Goal: Task Accomplishment & Management: Use online tool/utility

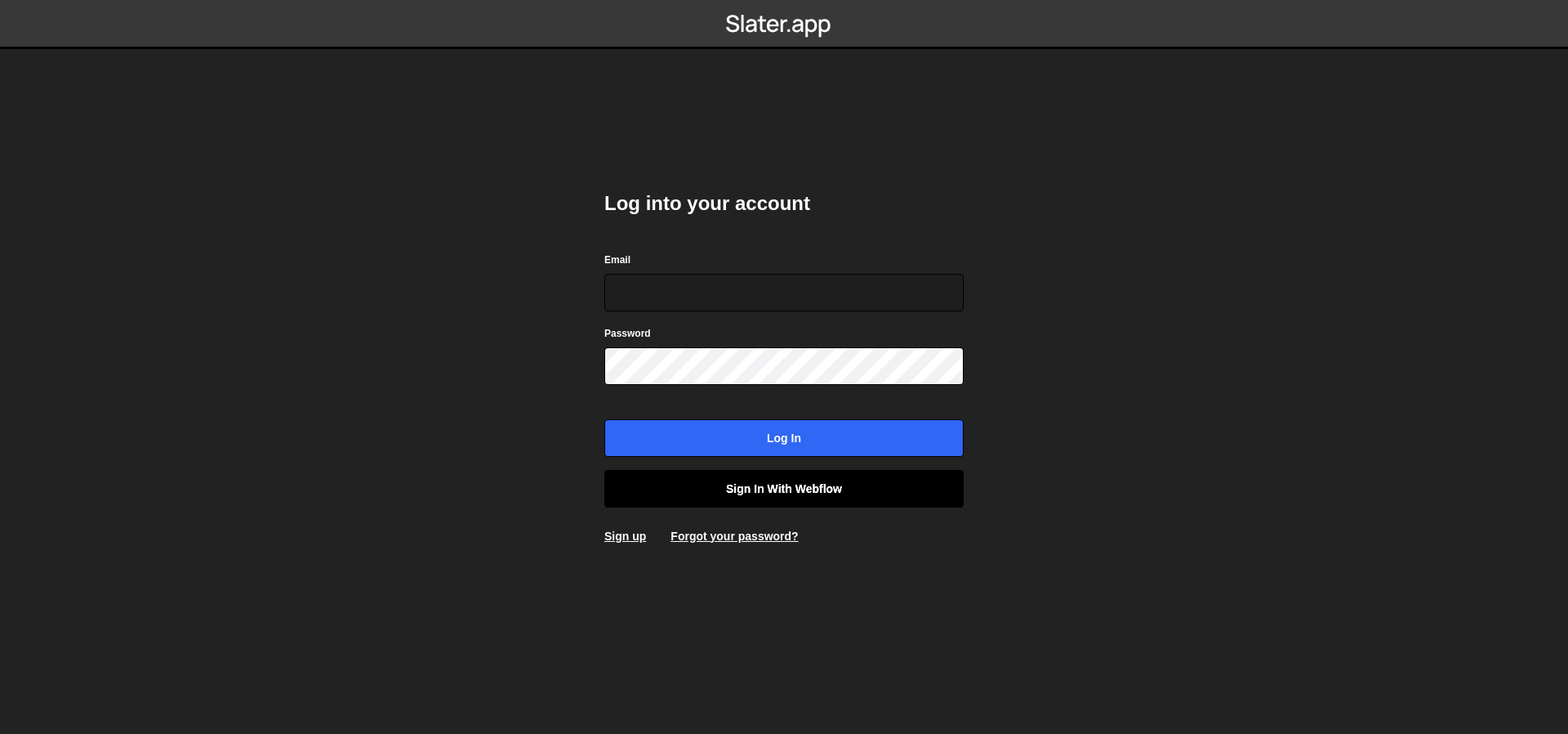
click at [771, 502] on link "Sign in with Webflow" at bounding box center [784, 488] width 359 height 38
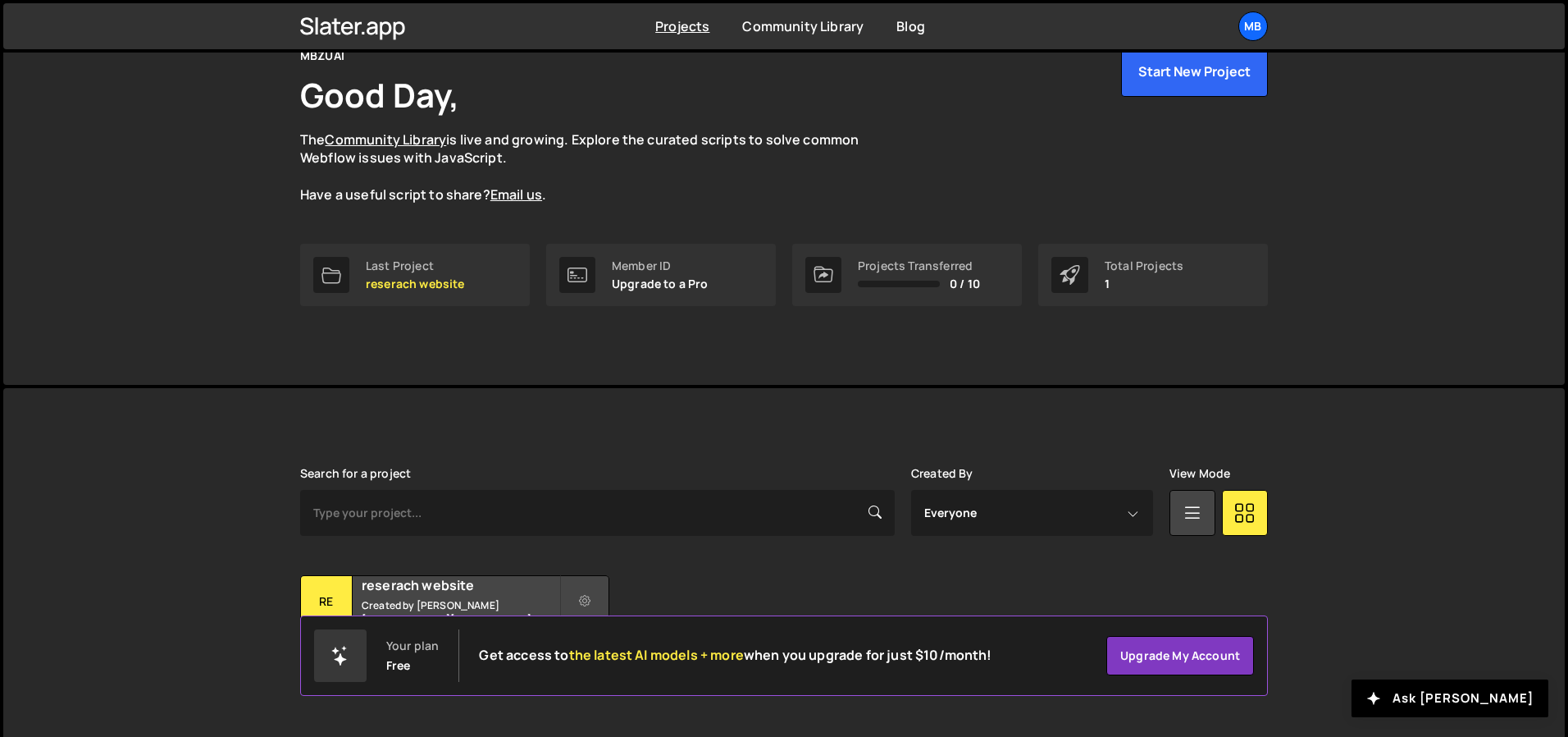
scroll to position [108, 0]
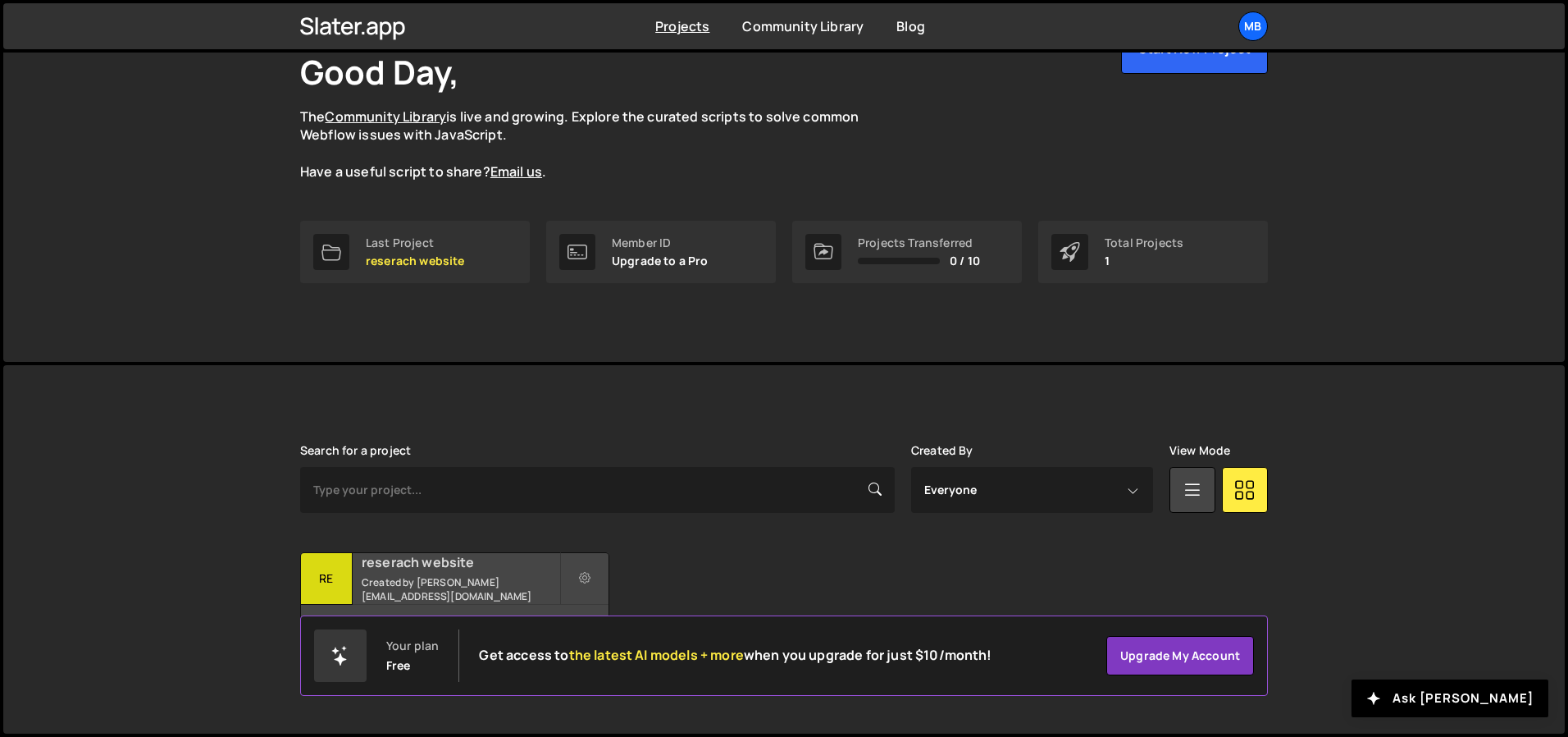
click at [522, 571] on h2 "reserach website" at bounding box center [460, 562] width 198 height 18
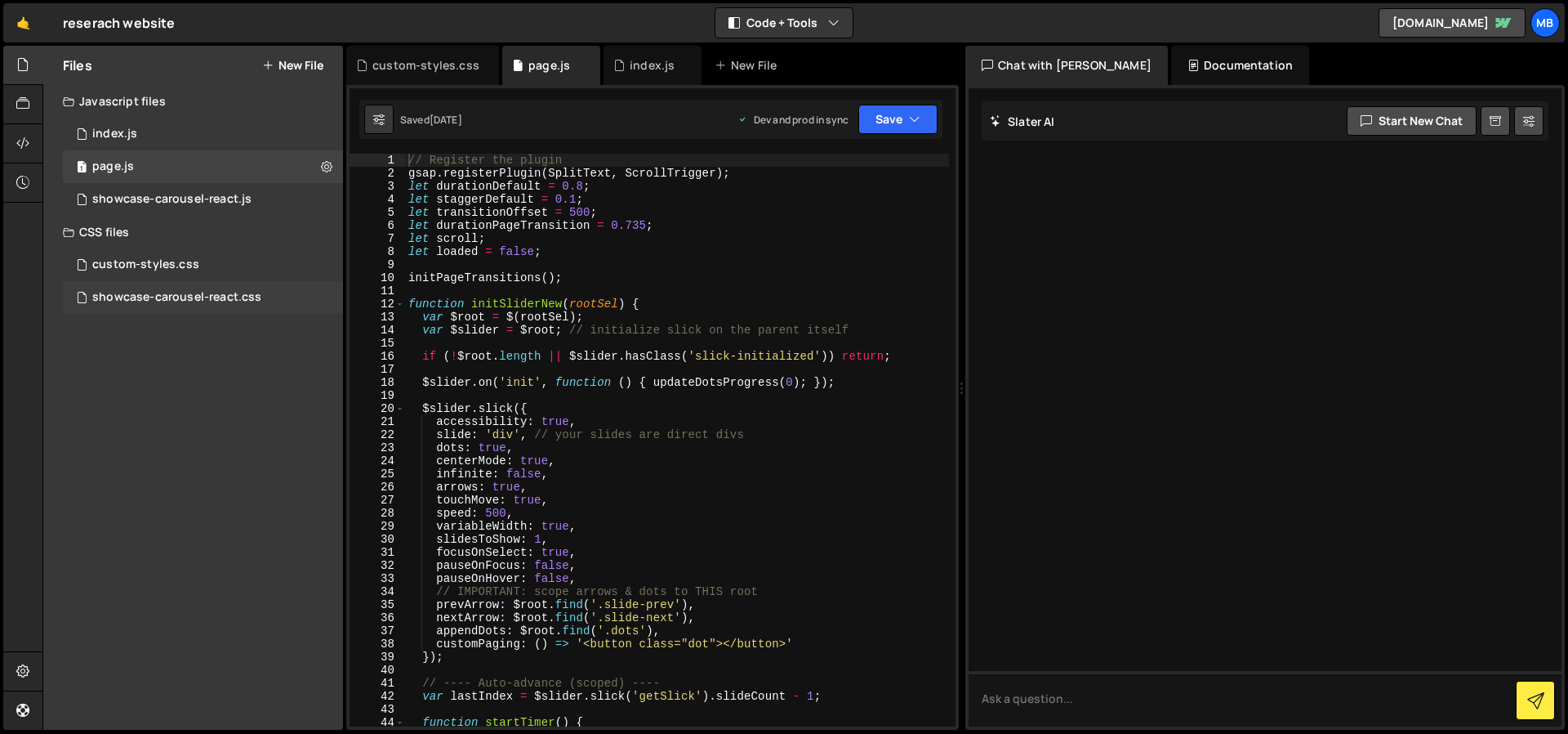
click at [217, 296] on div "showcase-carousel-react.css" at bounding box center [177, 297] width 169 height 15
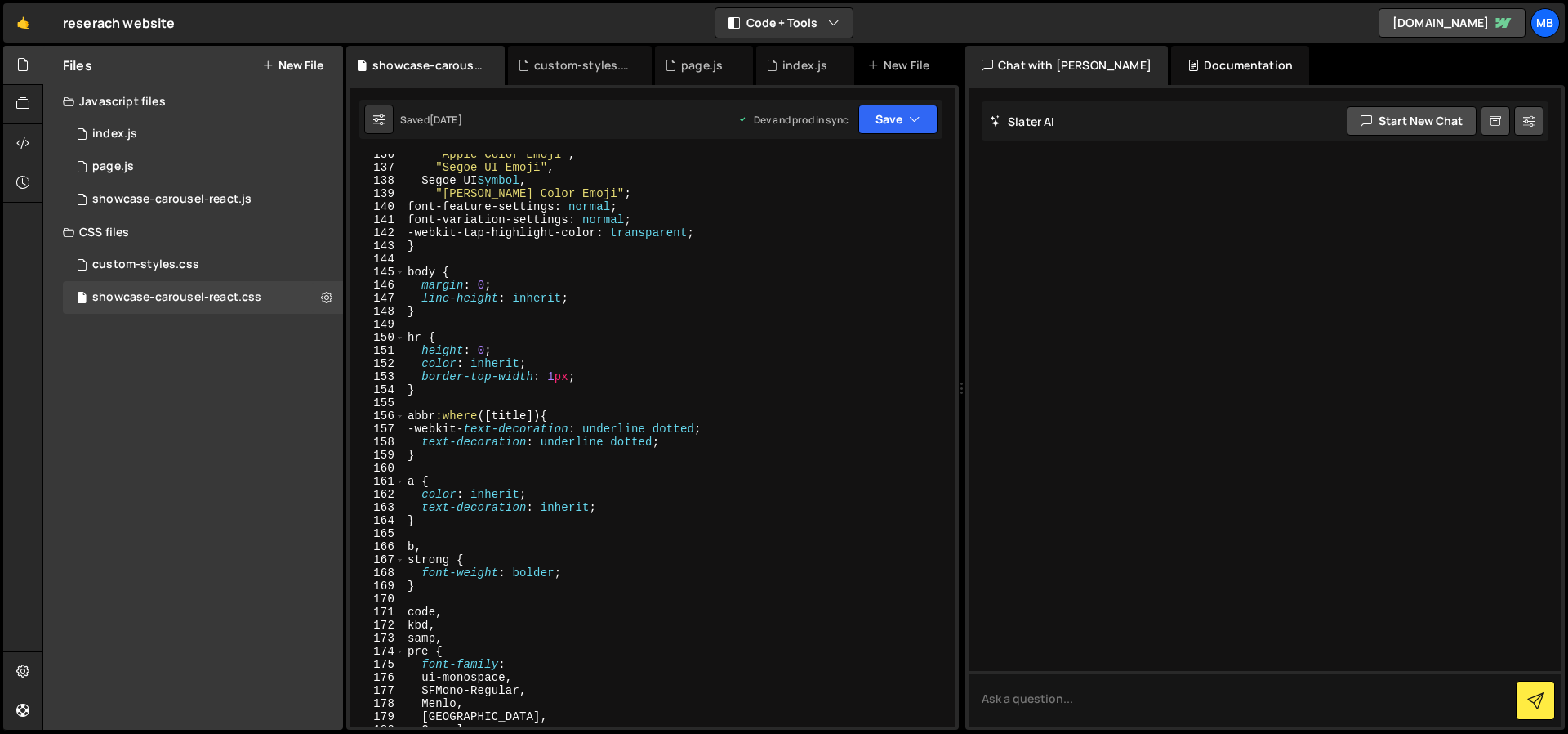
scroll to position [1785, 0]
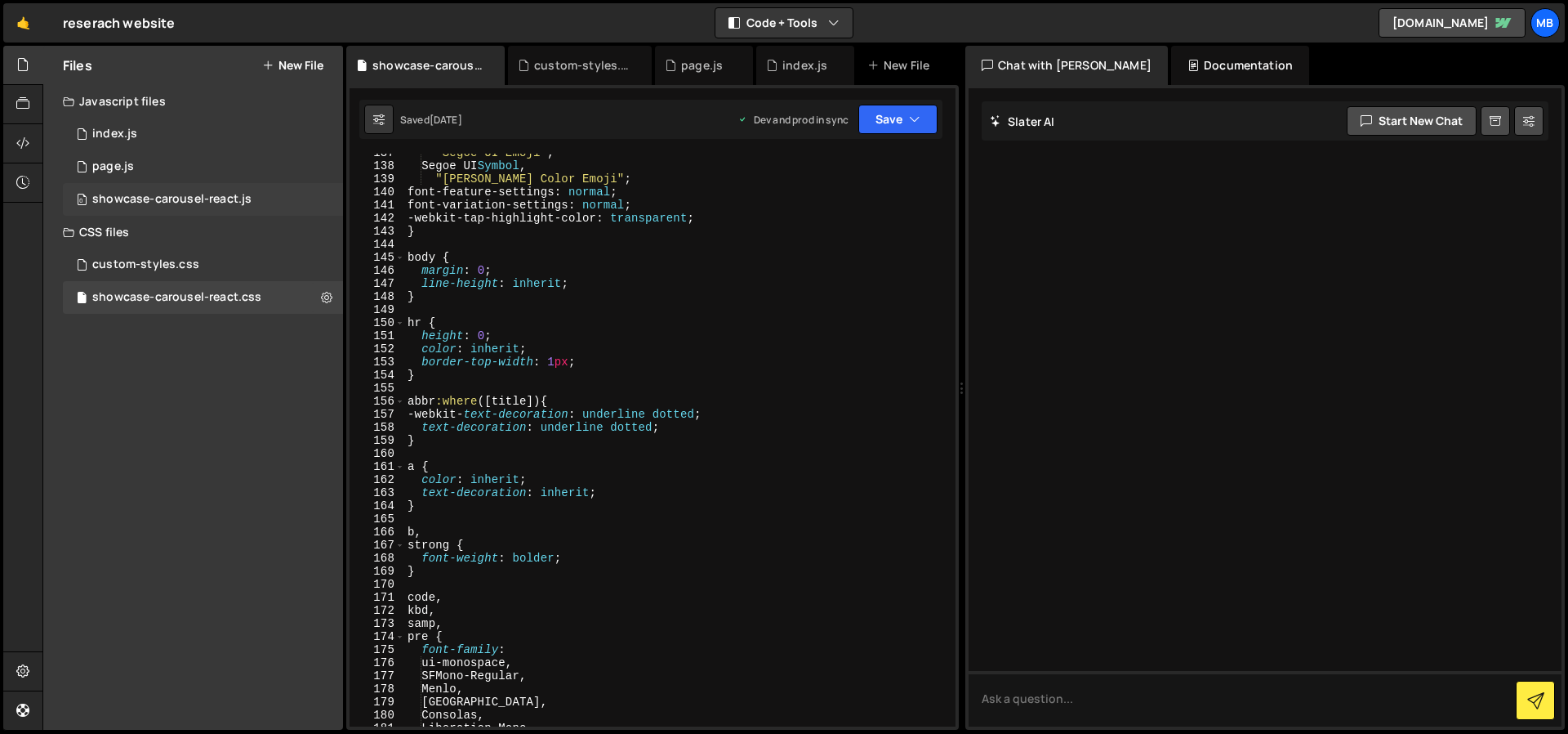
click at [215, 204] on div "showcase-carousel-react.js" at bounding box center [172, 198] width 159 height 15
click at [229, 193] on div "showcase-carousel-react.js" at bounding box center [172, 198] width 159 height 15
click at [576, 399] on div "" Segoe UI Emoji " , Segoe UI Symbol , " [PERSON_NAME] Color Emoji " ; font-fea…" at bounding box center [676, 446] width 545 height 599
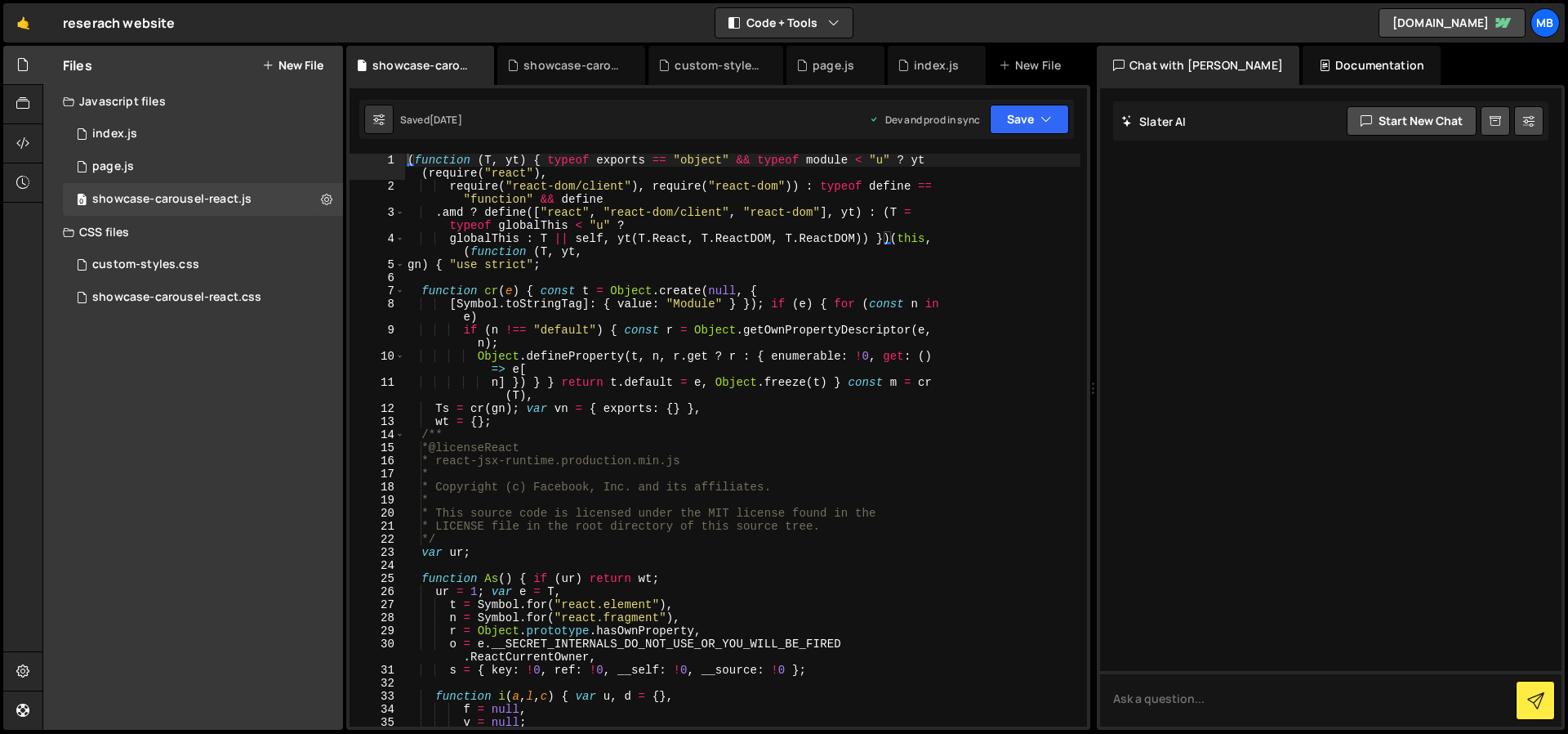
drag, startPoint x: 959, startPoint y: 276, endPoint x: 1099, endPoint y: 293, distance: 141.0
click at [1100, 293] on div "Files New File Javascript files 1 index.js 0 1 page.js 0 0 showcase-carousel-re…" at bounding box center [805, 388] width 1525 height 684
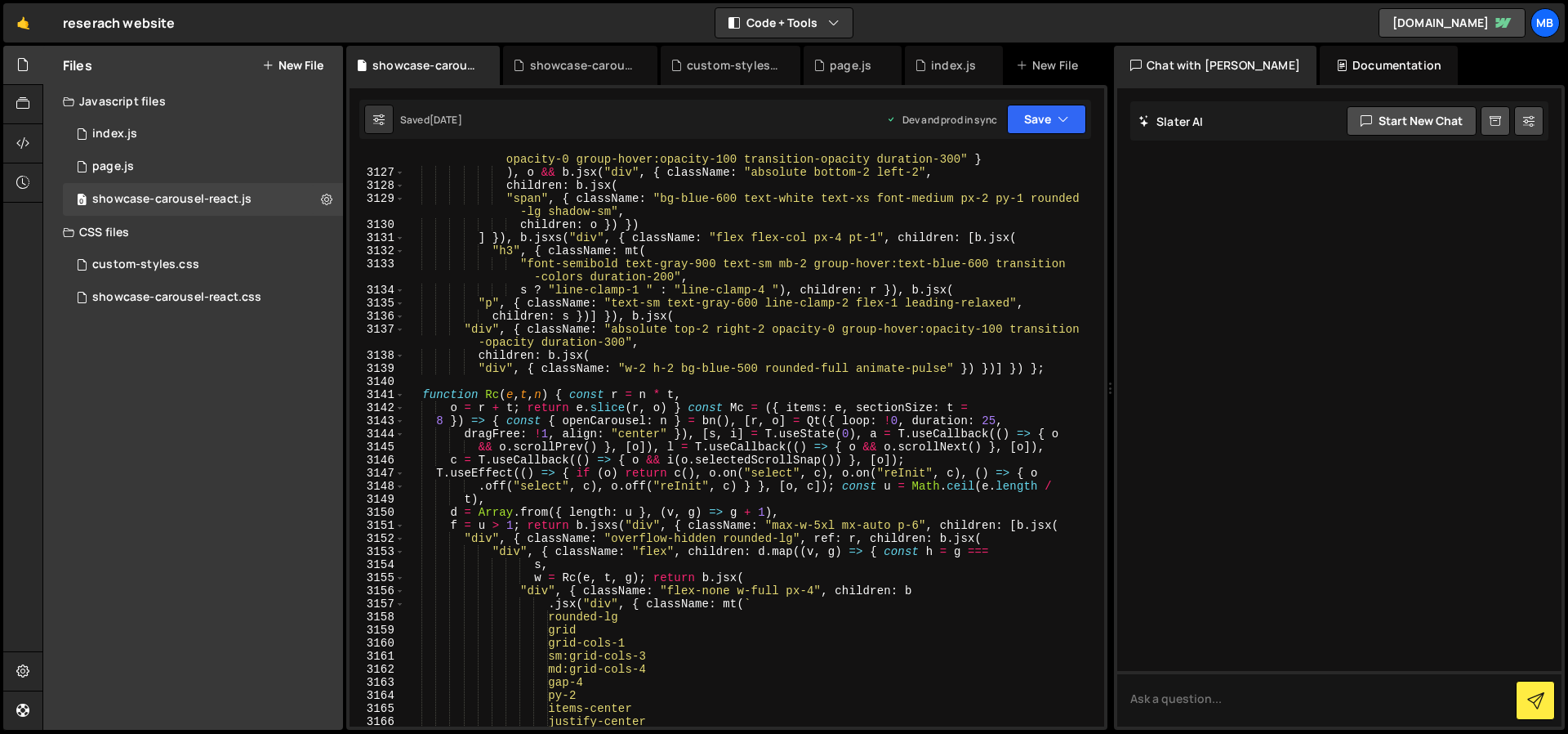
scroll to position [26200, 0]
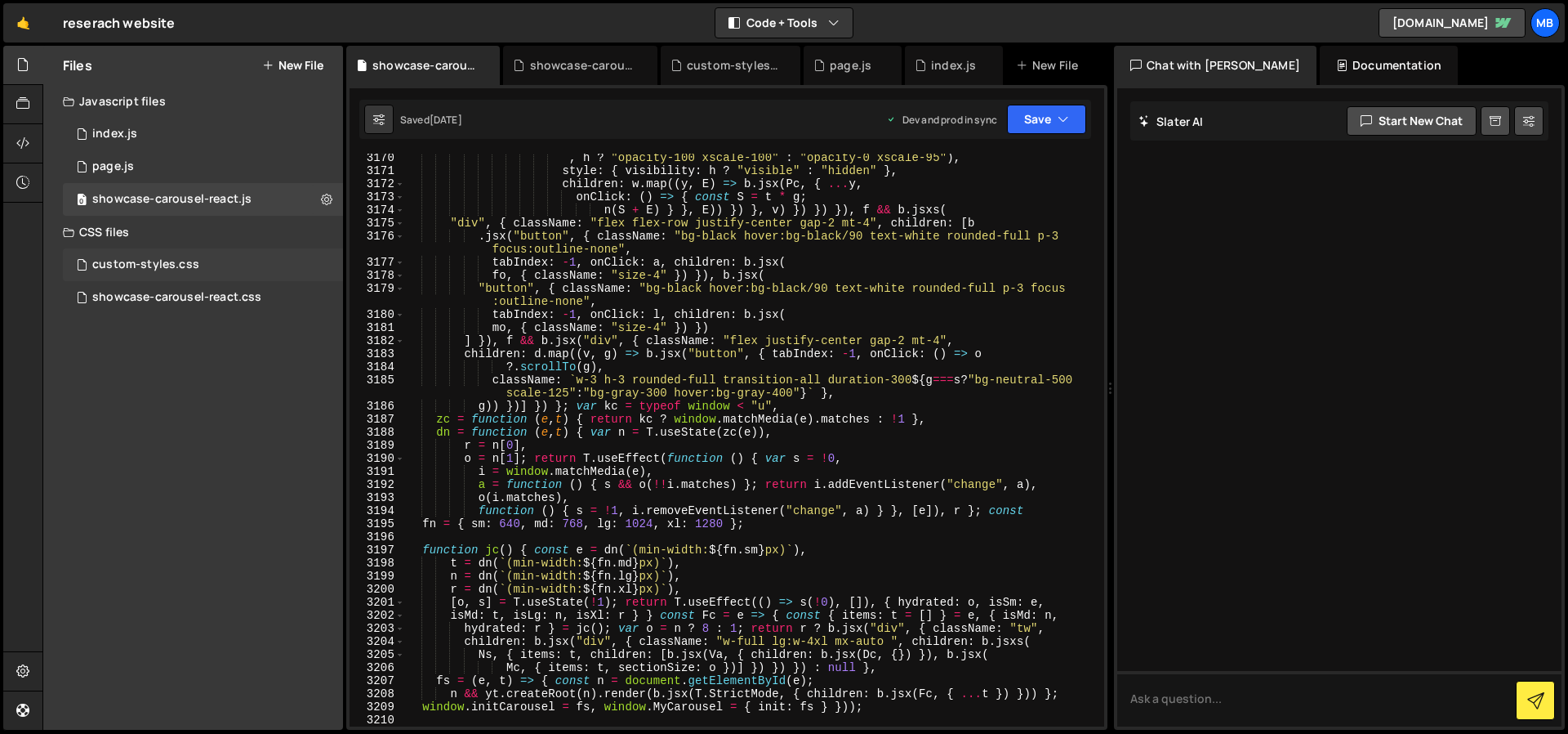
click at [186, 269] on div "custom-styles.css" at bounding box center [145, 264] width 107 height 15
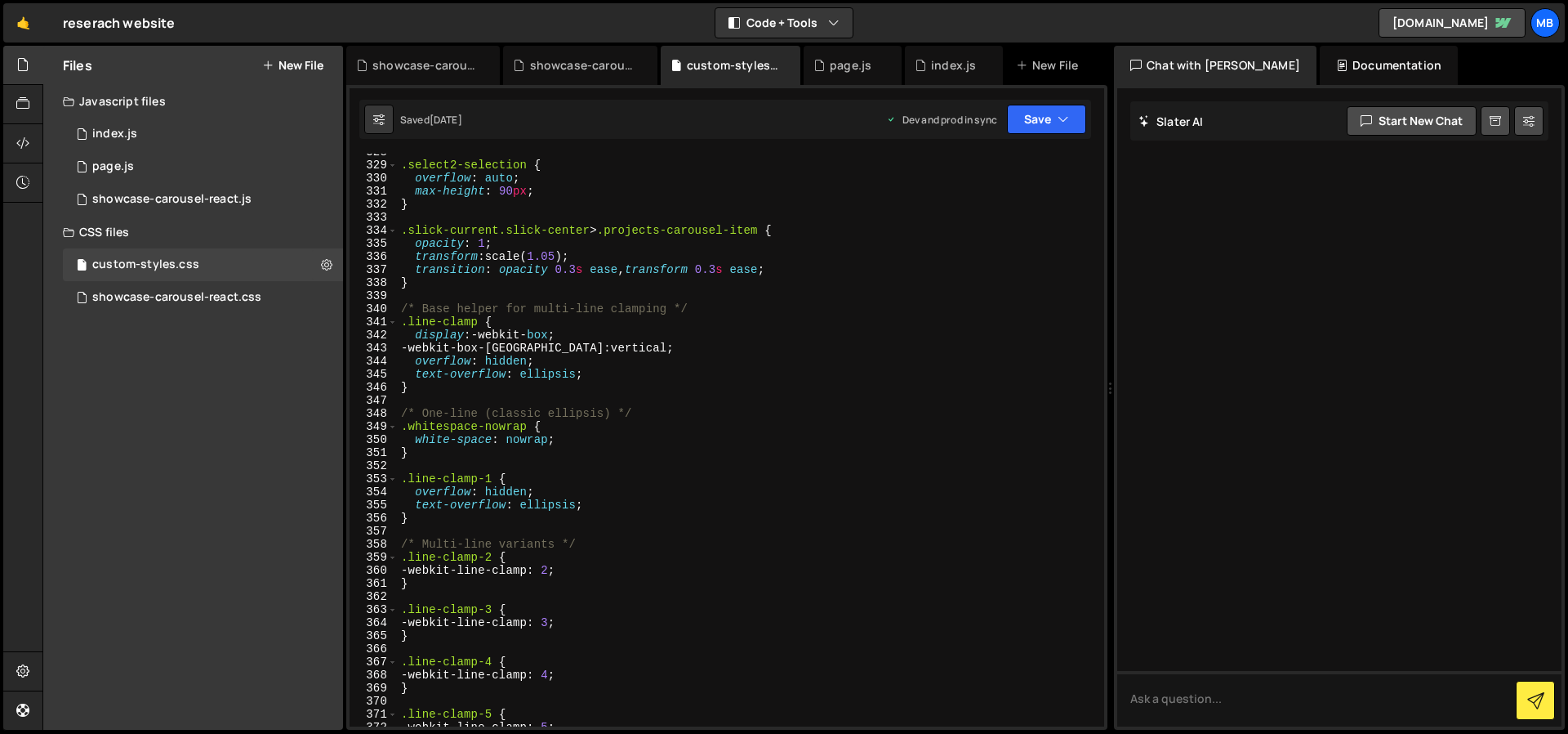
scroll to position [4649, 0]
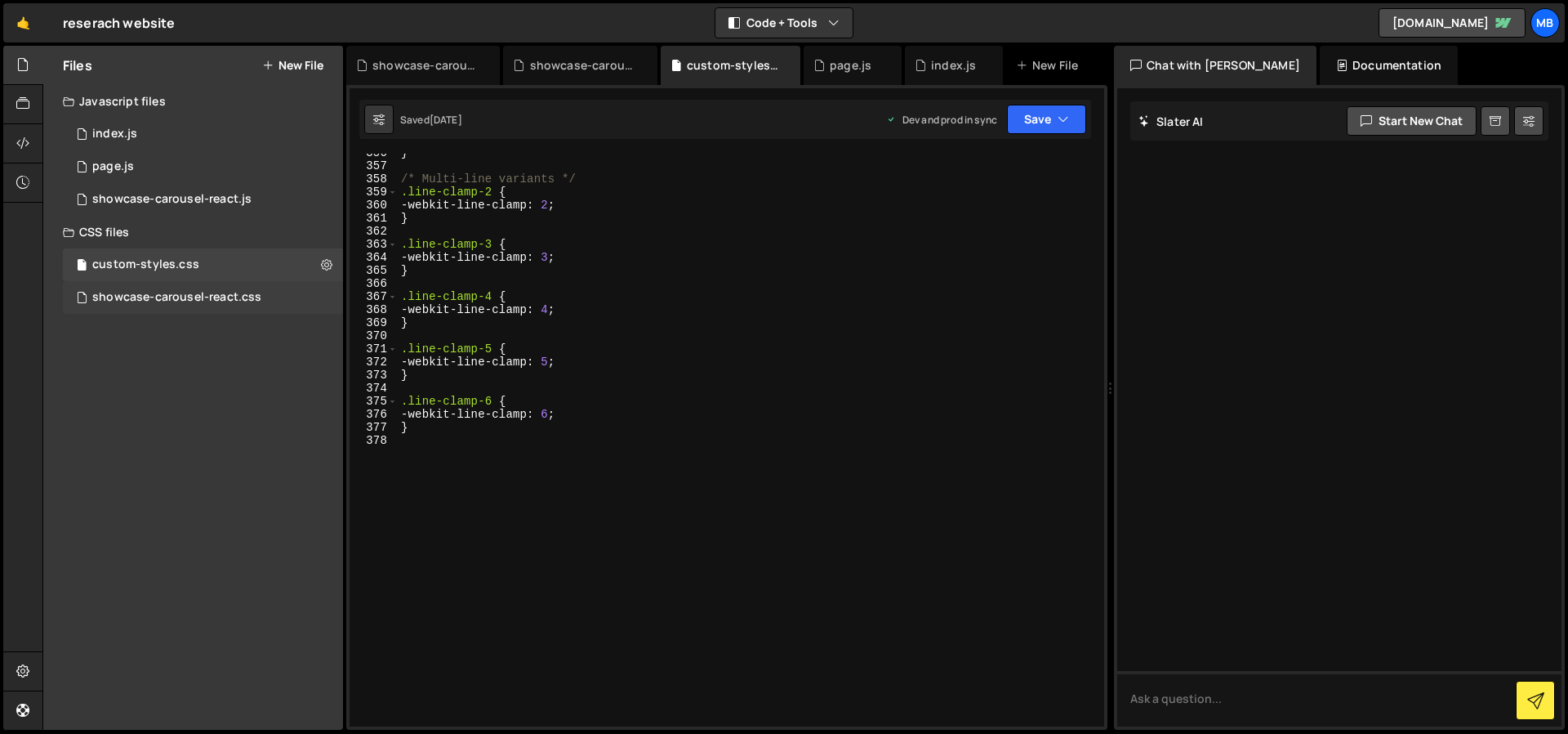
click at [187, 307] on div "showcase-carousel-react.css 0" at bounding box center [203, 298] width 280 height 33
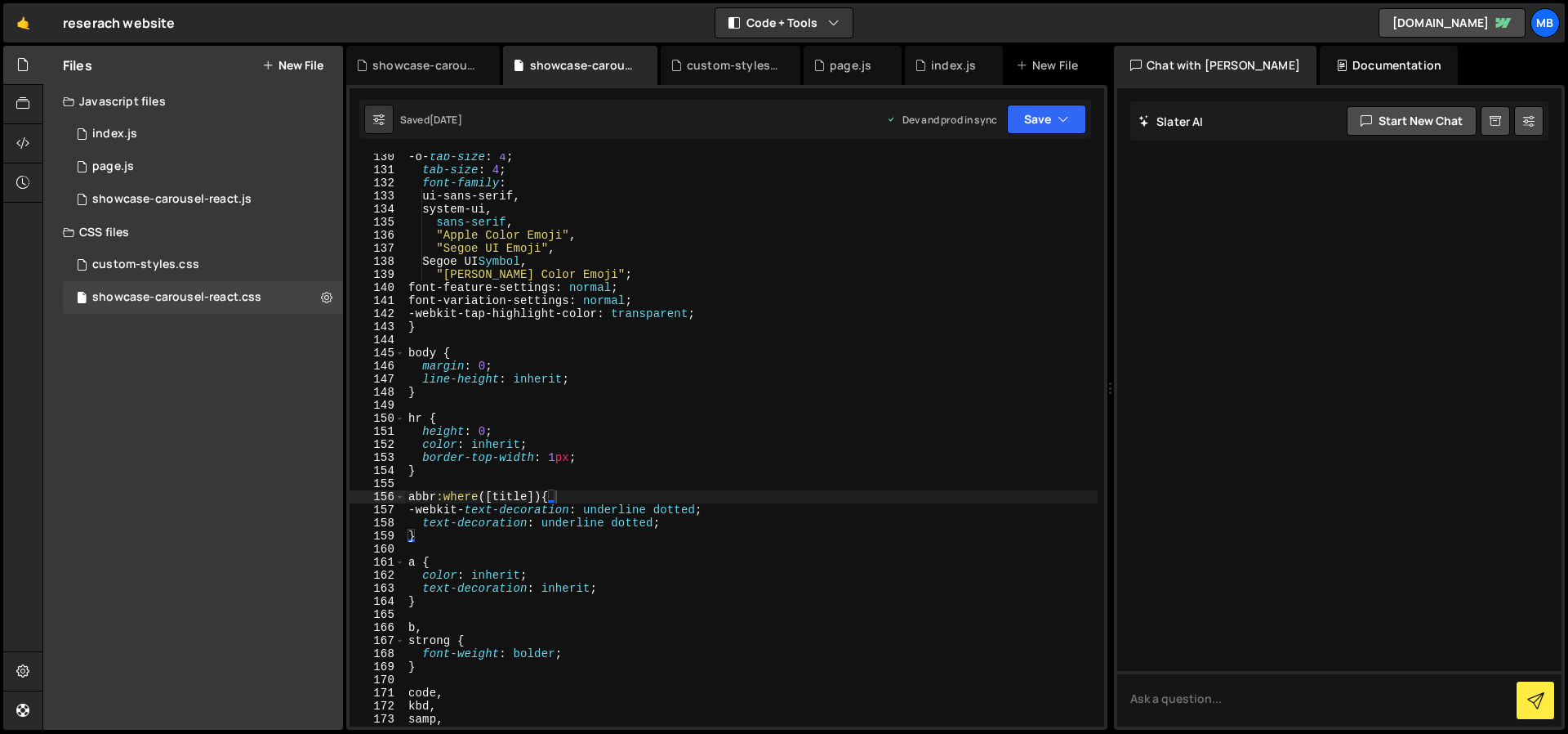
scroll to position [1690, 0]
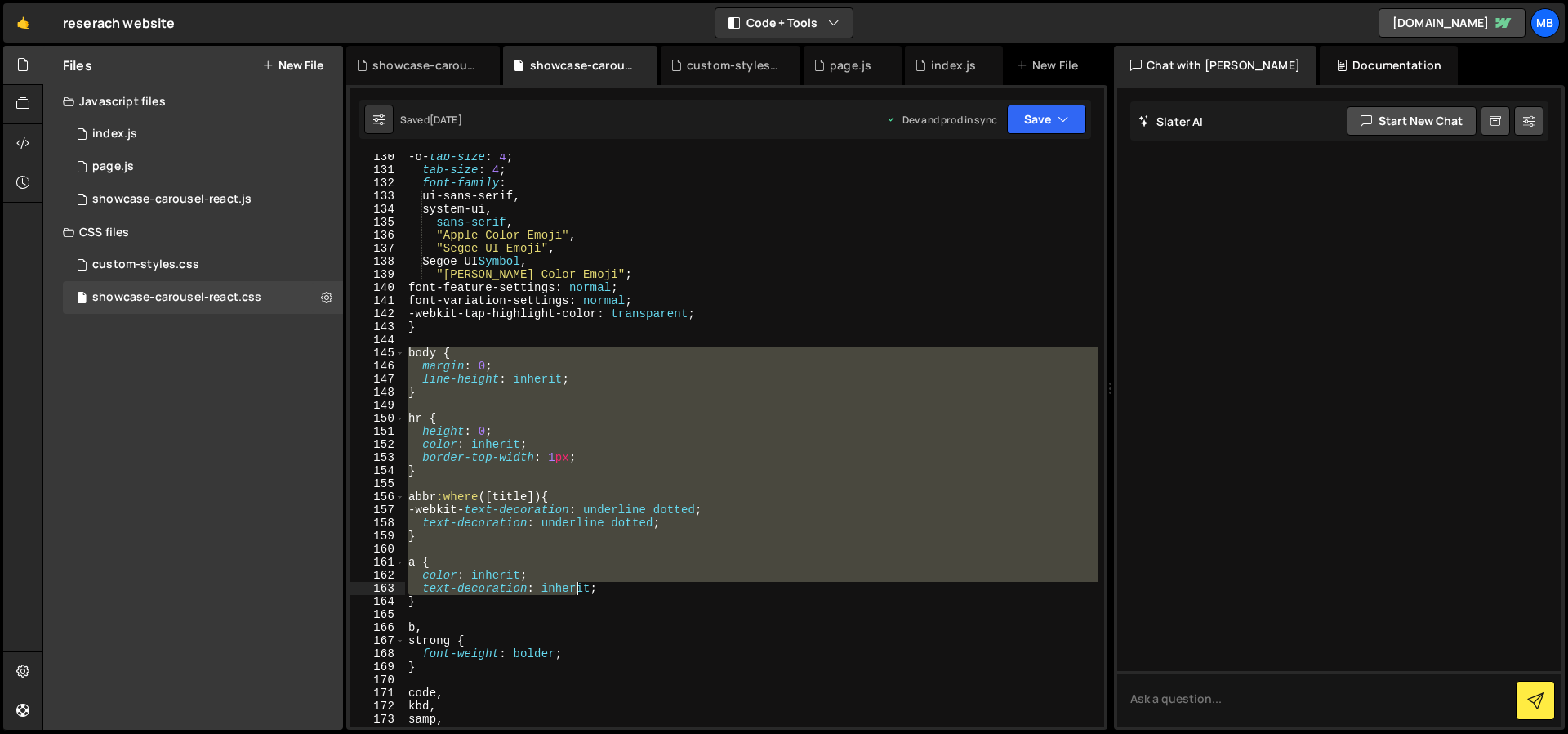
drag, startPoint x: 412, startPoint y: 351, endPoint x: 580, endPoint y: 594, distance: 295.4
click at [575, 591] on div "-o- tab-size : 4 ; tab-size : 4 ; font-family : ui-sans-serif, system-ui, sans-…" at bounding box center [752, 450] width 693 height 599
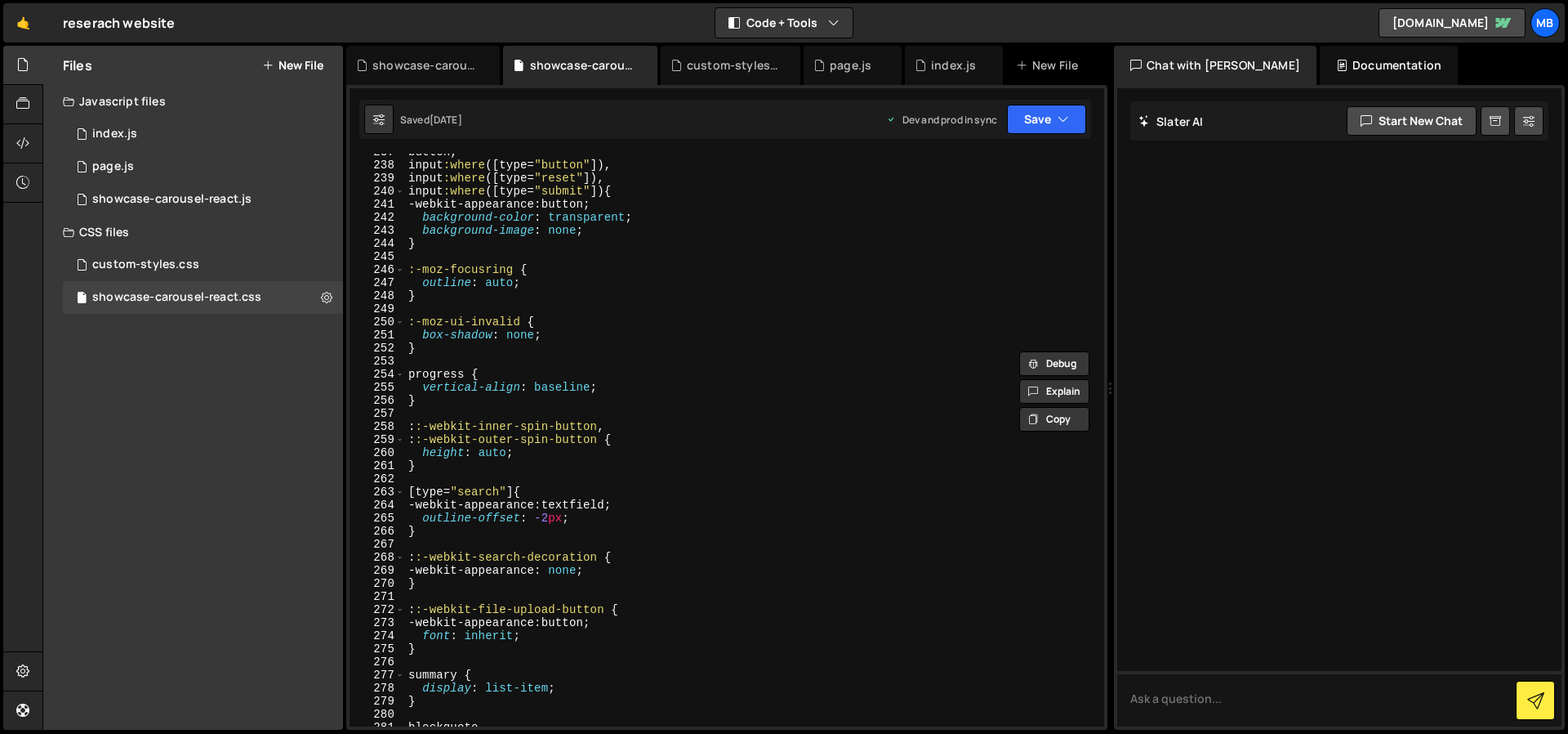
scroll to position [3093, 0]
click at [591, 500] on div "button , input :where ([ type = " button " ]), input :where ([ type = " reset "…" at bounding box center [752, 445] width 693 height 599
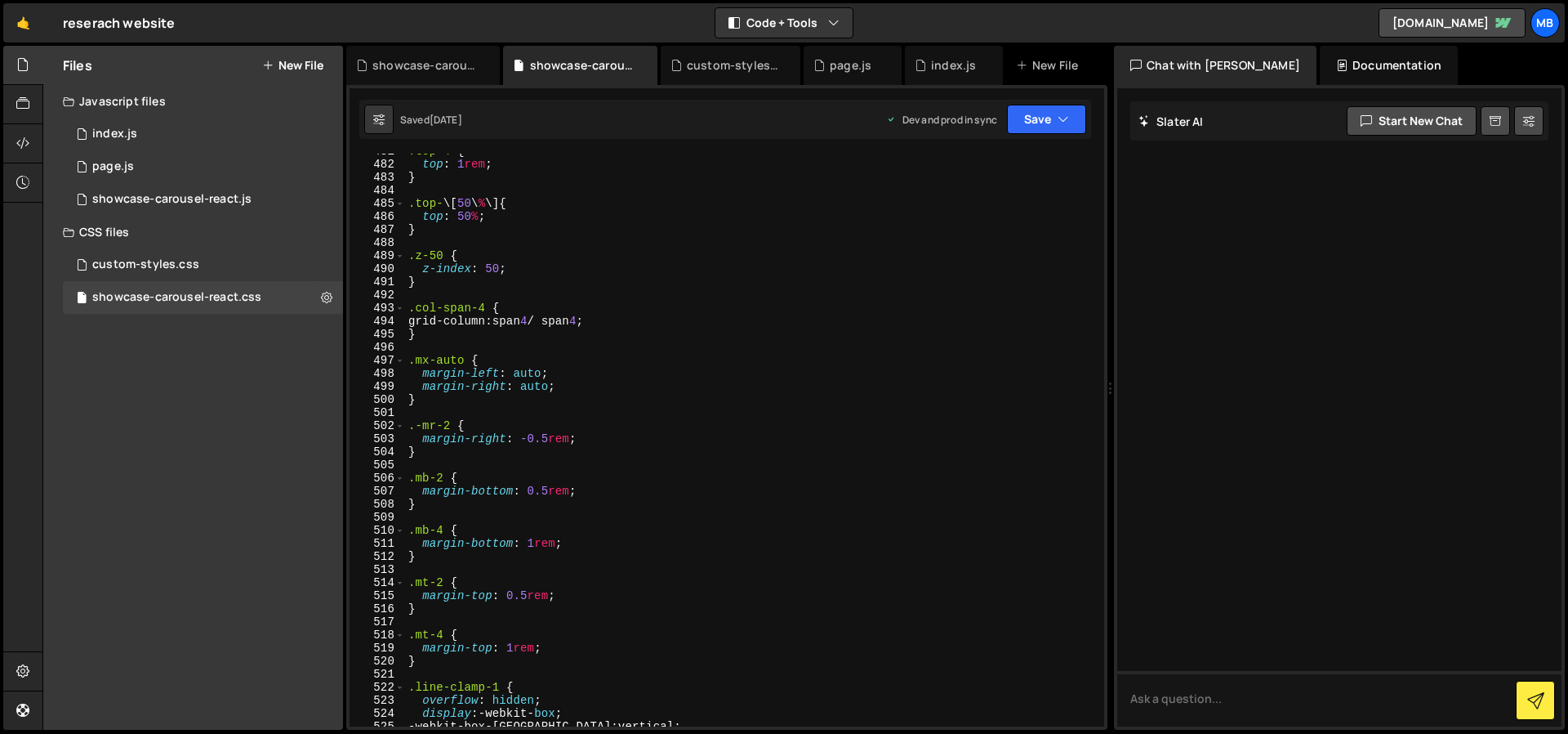
scroll to position [6303, 0]
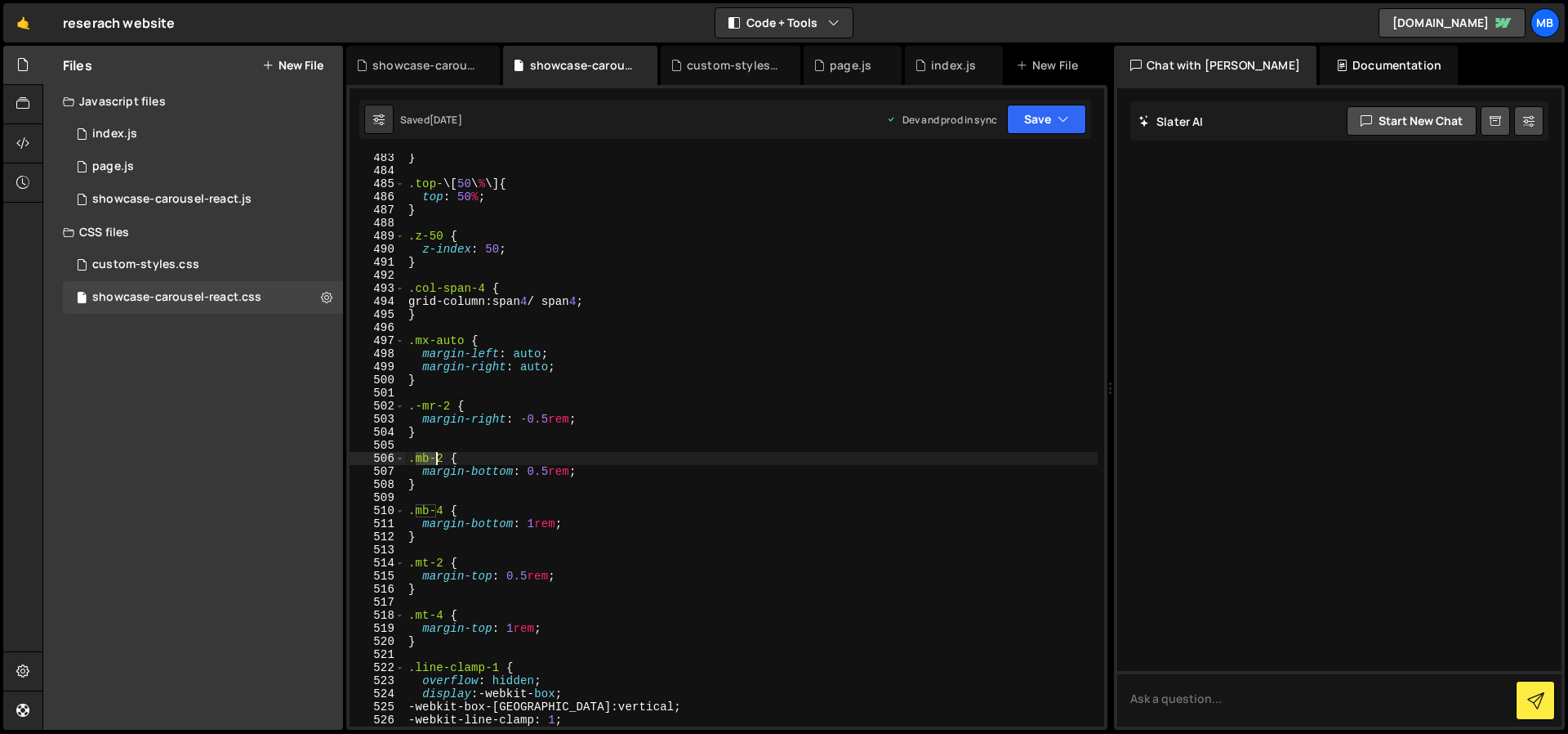
drag, startPoint x: 416, startPoint y: 459, endPoint x: 448, endPoint y: 460, distance: 32.0
click at [448, 460] on div "} .top- \[ 50 \ % \] { top : 50 % ; } .z-50 { z-index : 50 ; } .col-span-4 { gr…" at bounding box center [752, 451] width 693 height 599
type textarea ".mb-2 {"
click at [471, 502] on div "} .top- \[ 50 \ % \] { top : 50 % ; } .z-50 { z-index : 50 ; } .col-span-4 { gr…" at bounding box center [752, 451] width 693 height 599
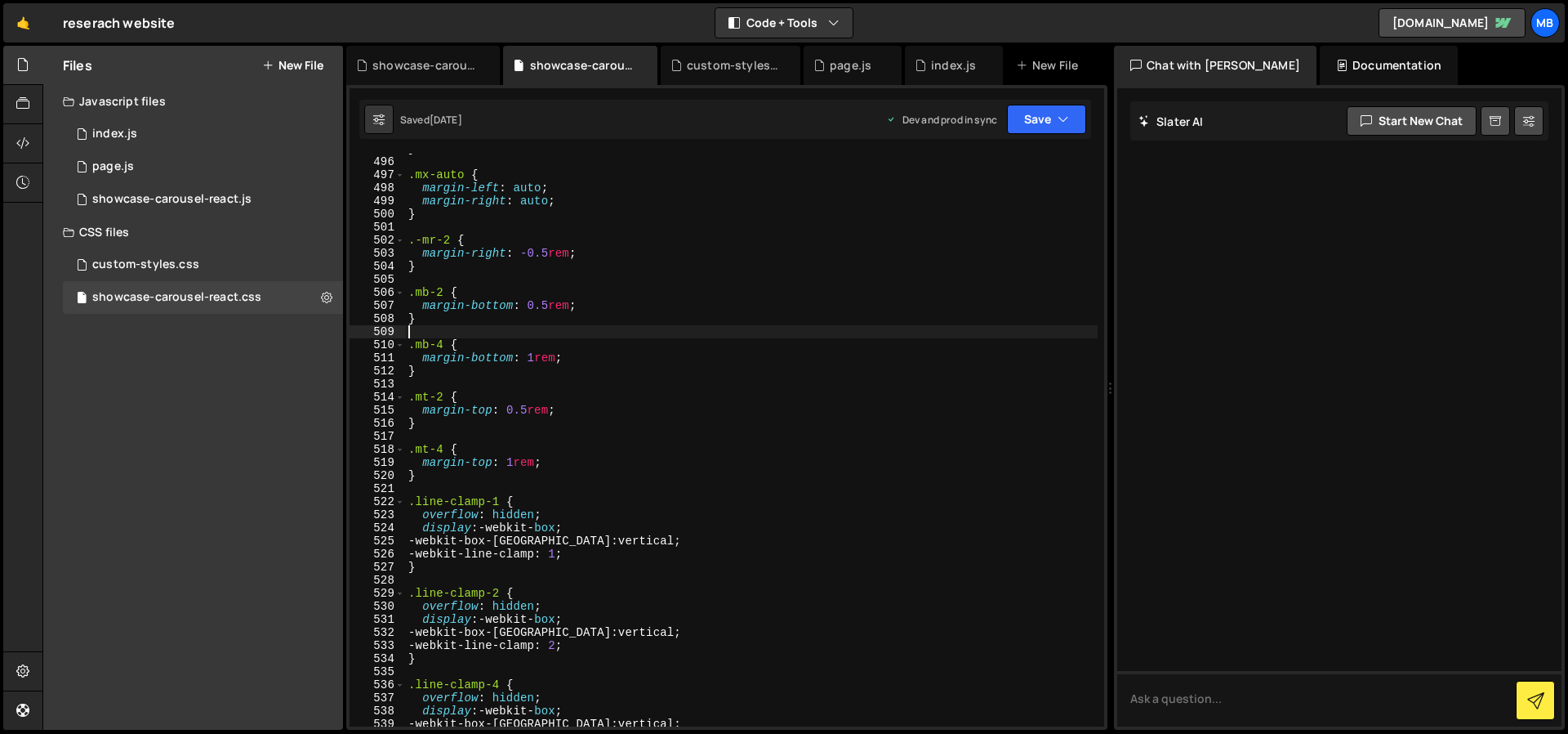
scroll to position [6491, 0]
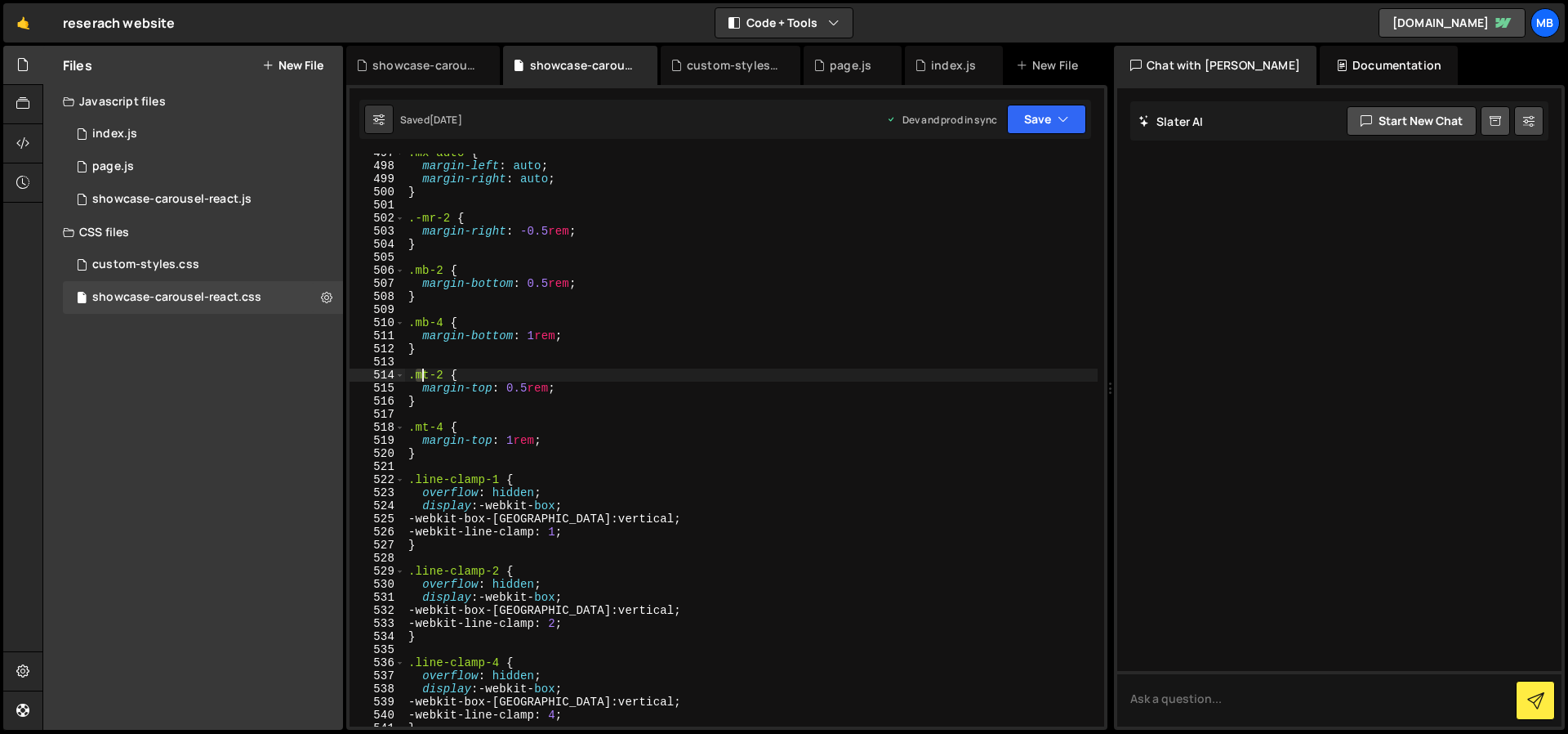
drag, startPoint x: 414, startPoint y: 370, endPoint x: 432, endPoint y: 374, distance: 18.4
click at [432, 374] on div ".mx-auto { margin-left : auto ; margin-right : auto ; } .-mr-2 { margin-right :…" at bounding box center [752, 446] width 693 height 599
click at [432, 374] on div ".mx-auto { margin-left : auto ; margin-right : auto ; } .-mr-2 { margin-right :…" at bounding box center [752, 440] width 693 height 572
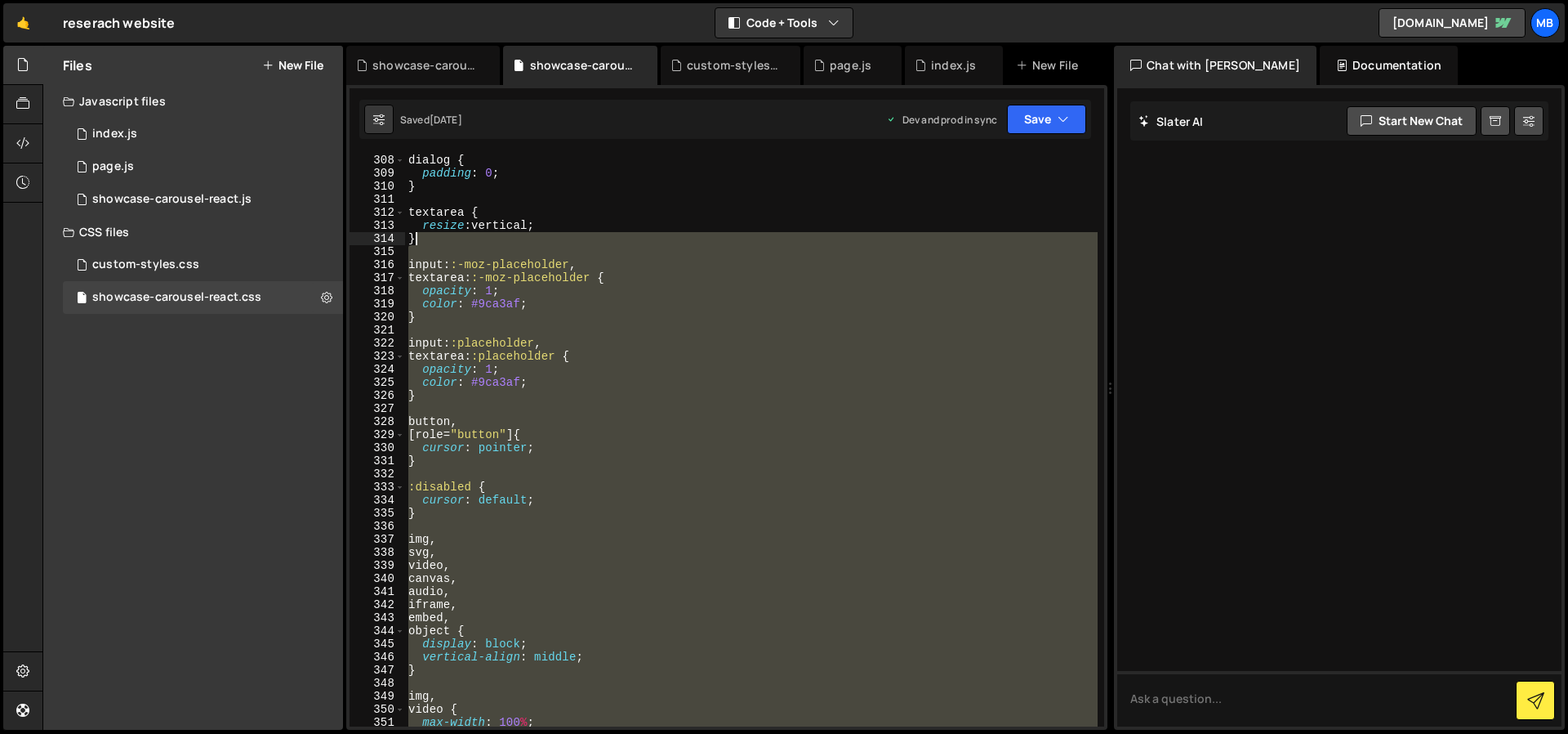
scroll to position [4013, 0]
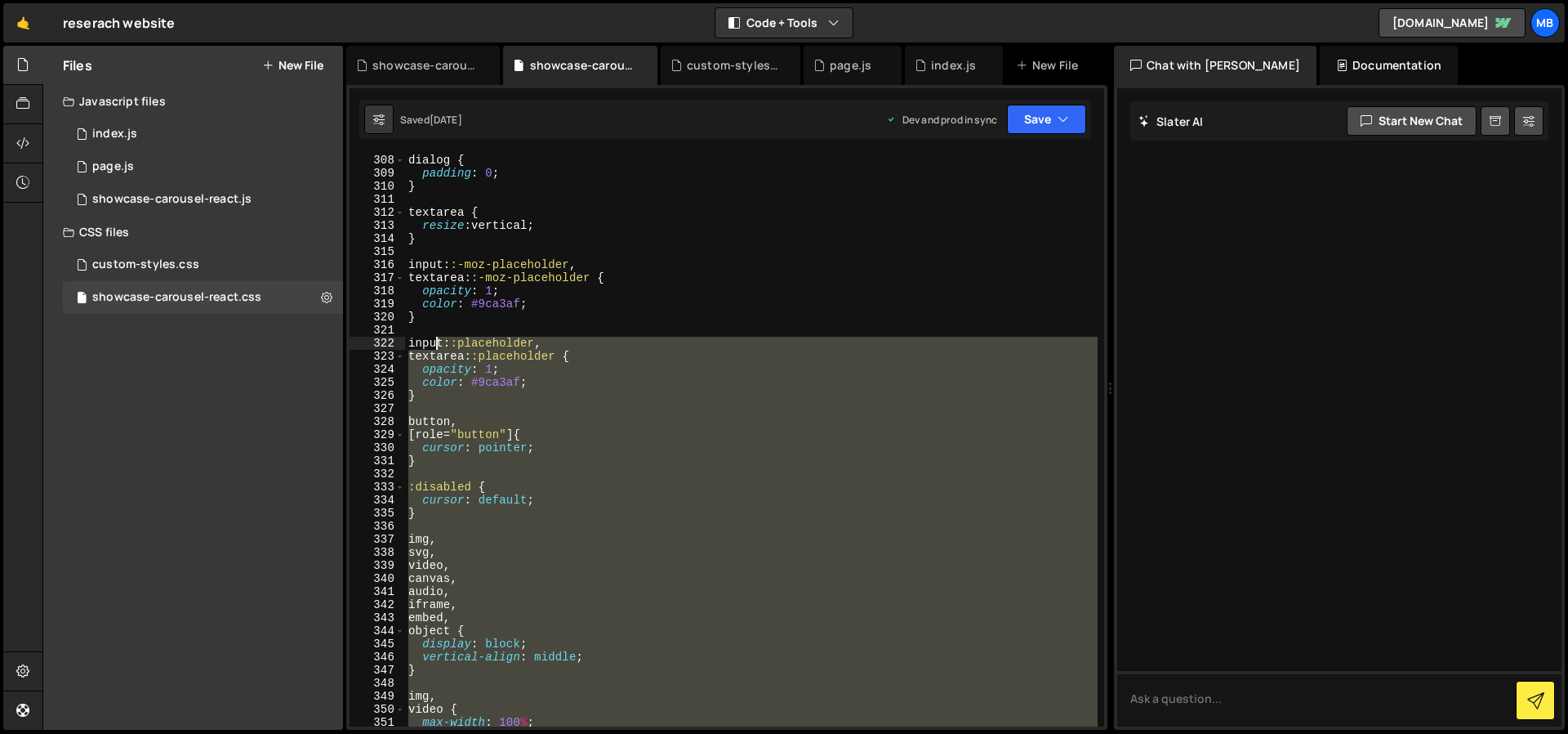
drag, startPoint x: 539, startPoint y: 408, endPoint x: 433, endPoint y: 340, distance: 125.9
click at [433, 340] on div "dialog { padding : 0 ; } textarea { resize : vertical ; } input : :-moz-placeho…" at bounding box center [752, 453] width 693 height 599
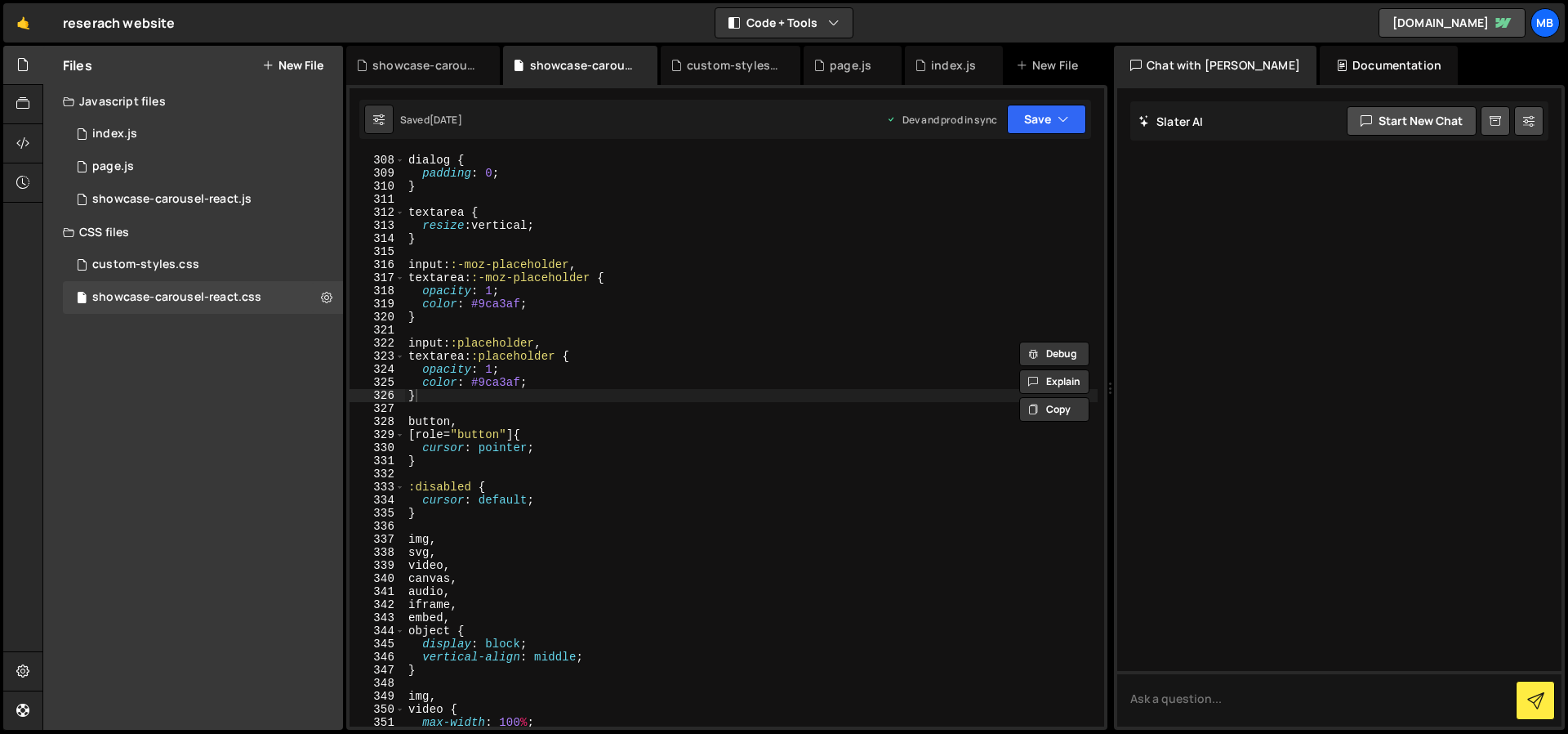
click at [634, 391] on div "dialog { padding : 0 ; } textarea { resize : vertical ; } input : :-moz-placeho…" at bounding box center [752, 453] width 693 height 599
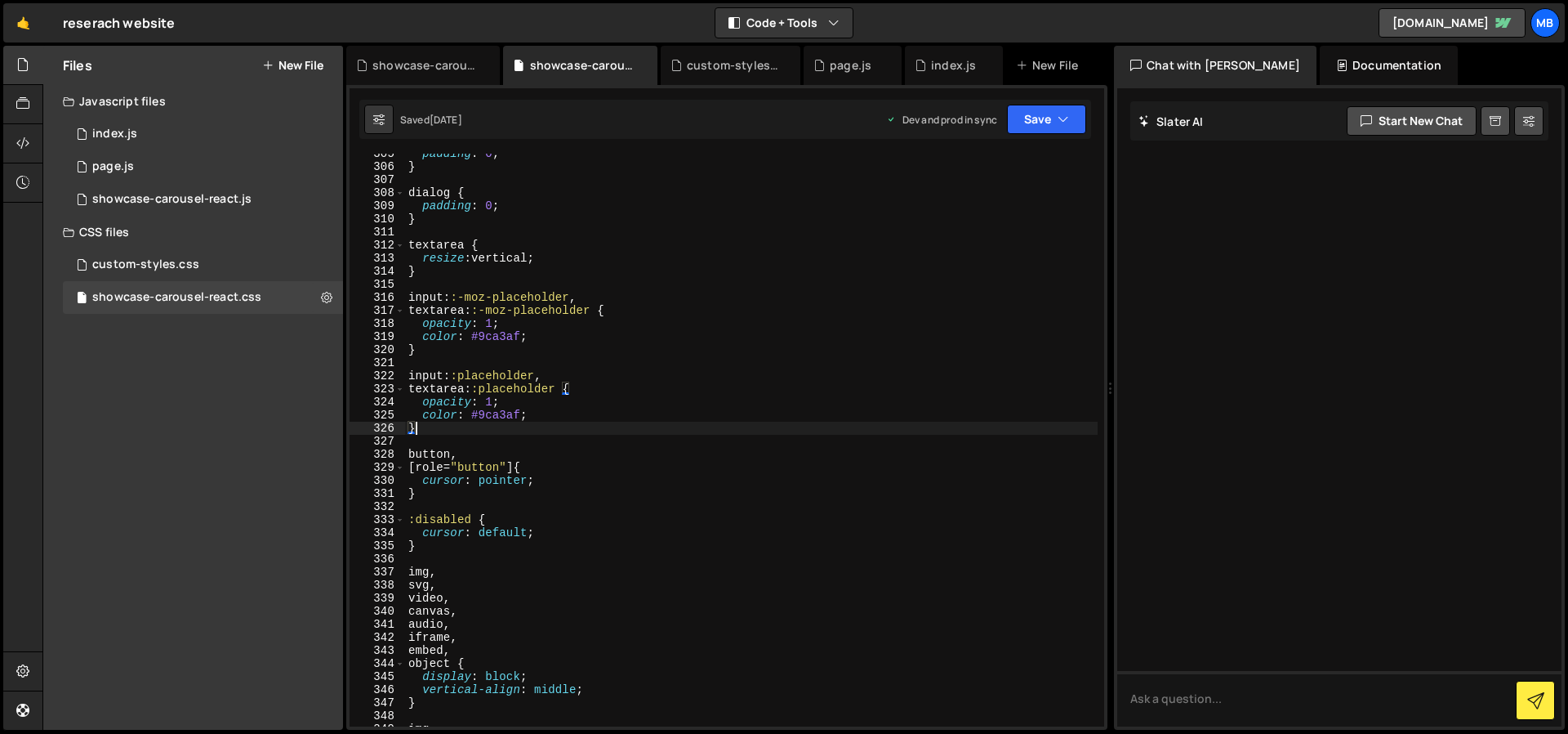
scroll to position [3857, 0]
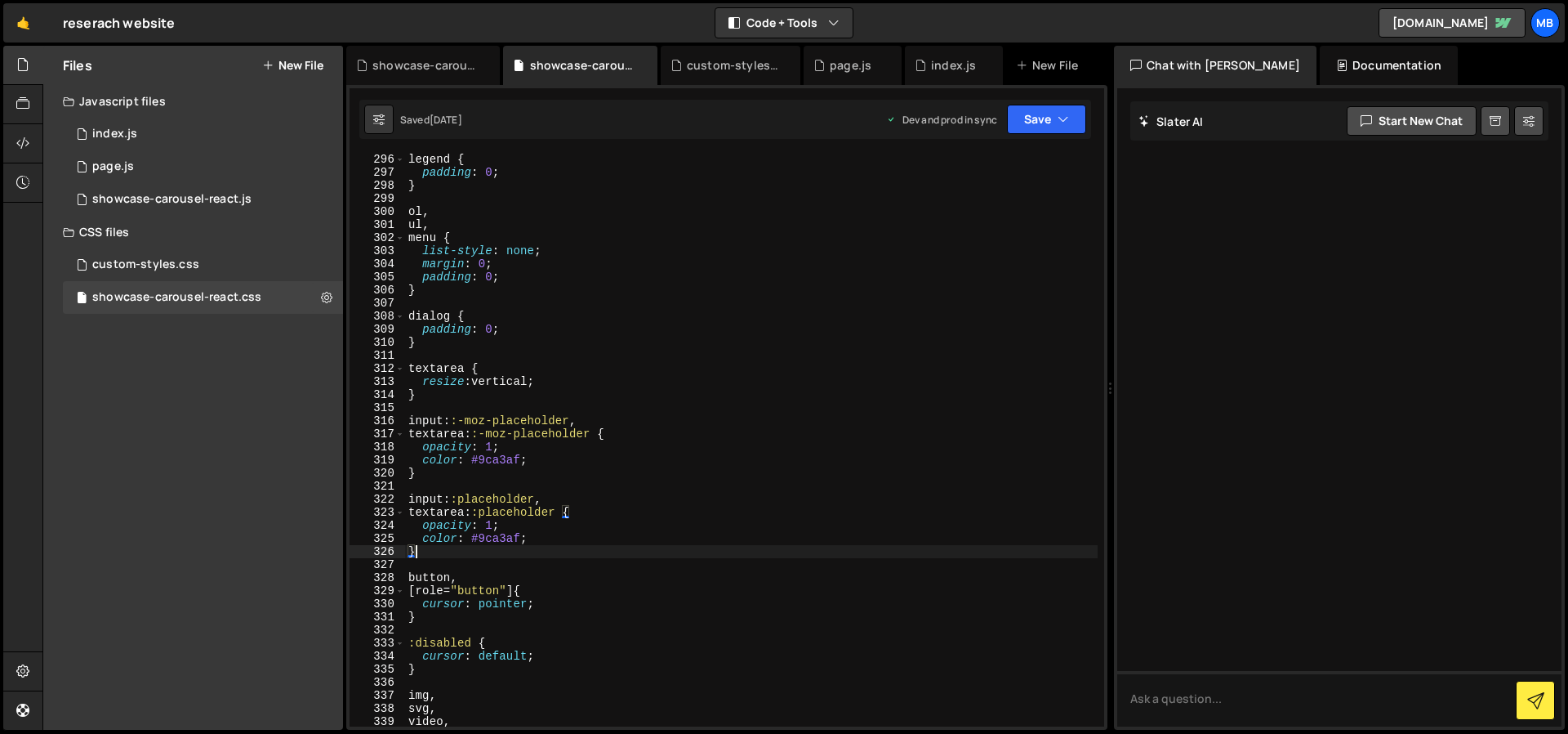
click at [747, 394] on div "legend { padding : 0 ; } ol , ul , menu { list-style : none ; margin : 0 ; padd…" at bounding box center [752, 453] width 693 height 599
type textarea "}"
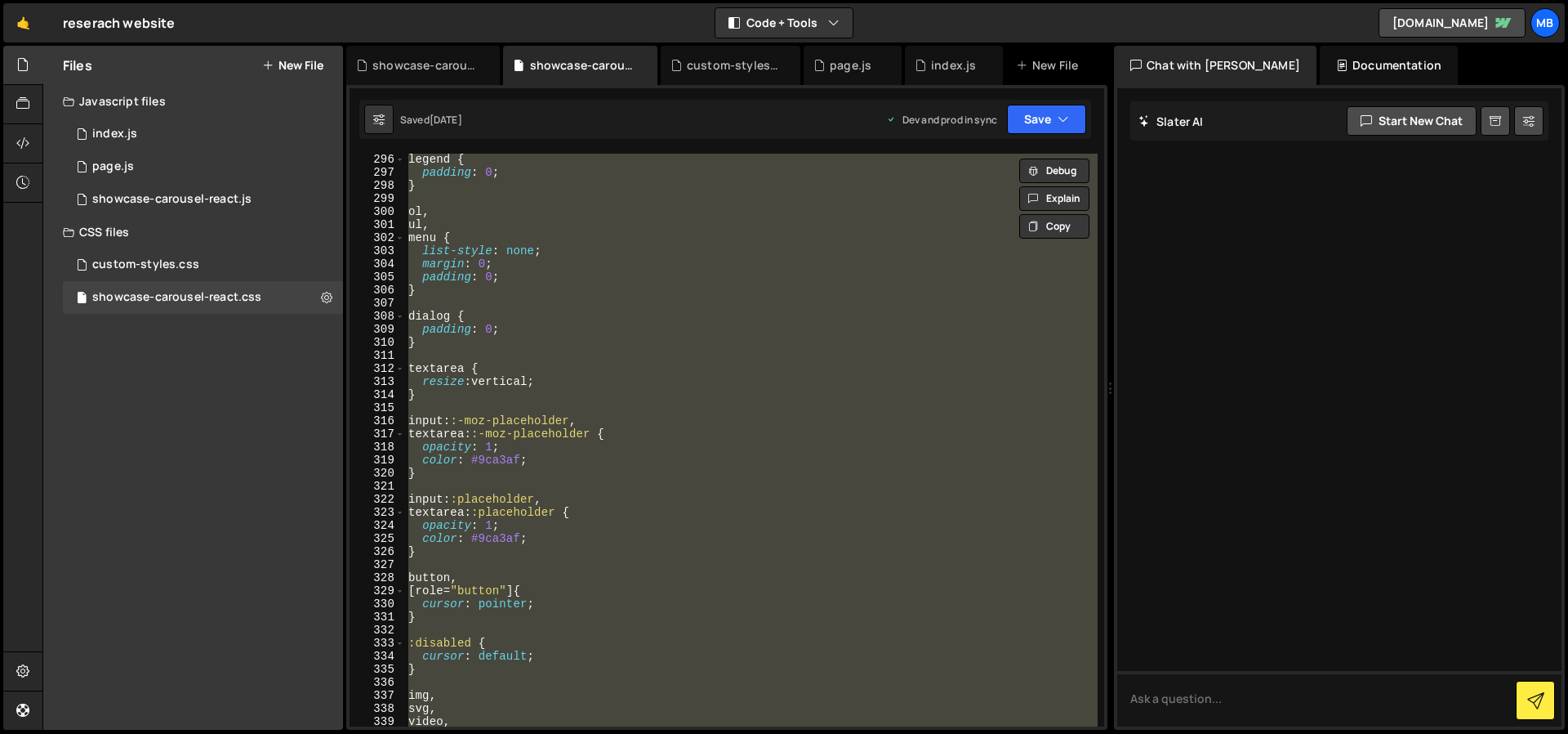
click at [614, 405] on div "legend { padding : 0 ; } ol , ul , menu { list-style : none ; margin : 0 ; padd…" at bounding box center [752, 440] width 693 height 572
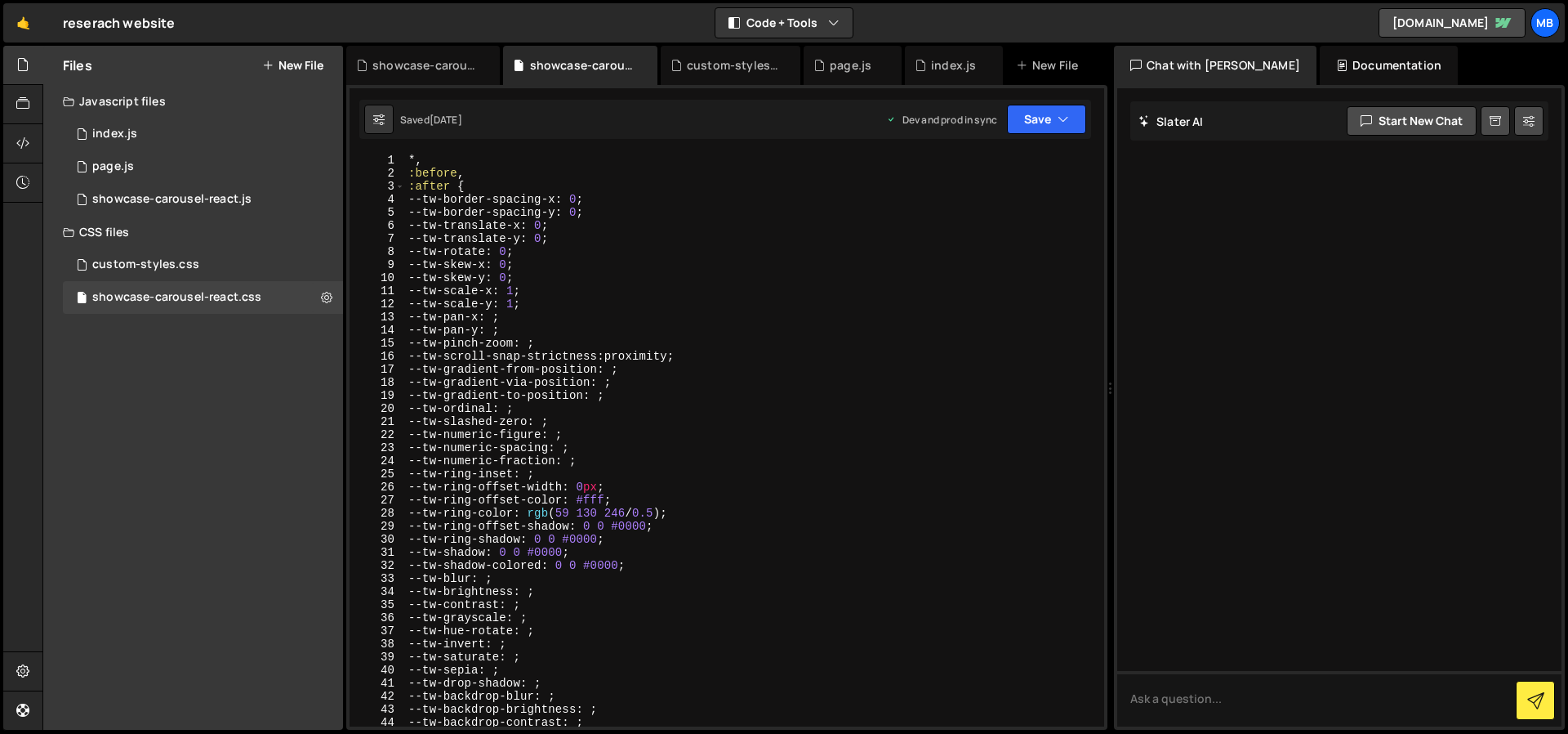
scroll to position [0, 0]
click at [400, 188] on span at bounding box center [399, 186] width 9 height 13
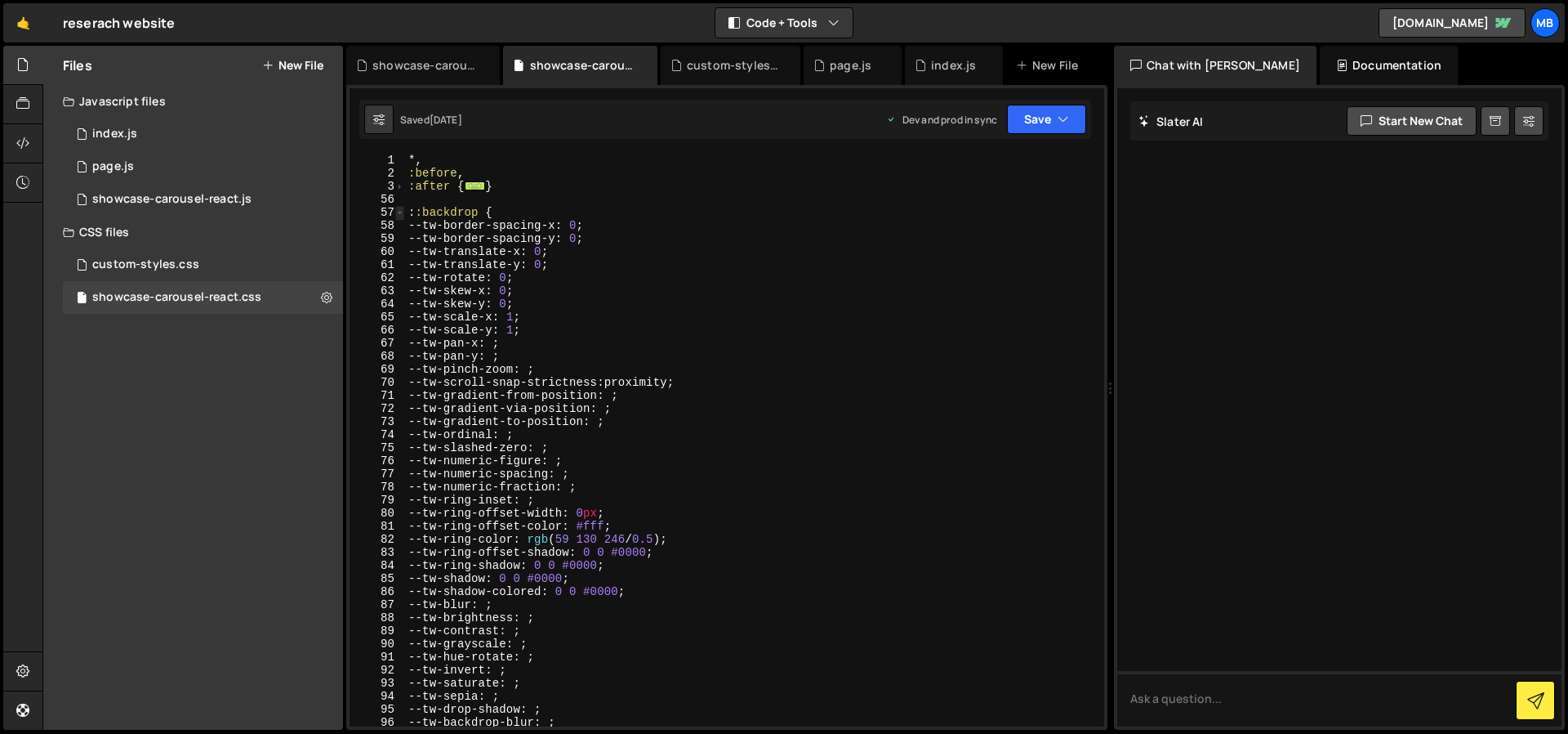
click at [398, 212] on span at bounding box center [399, 212] width 9 height 13
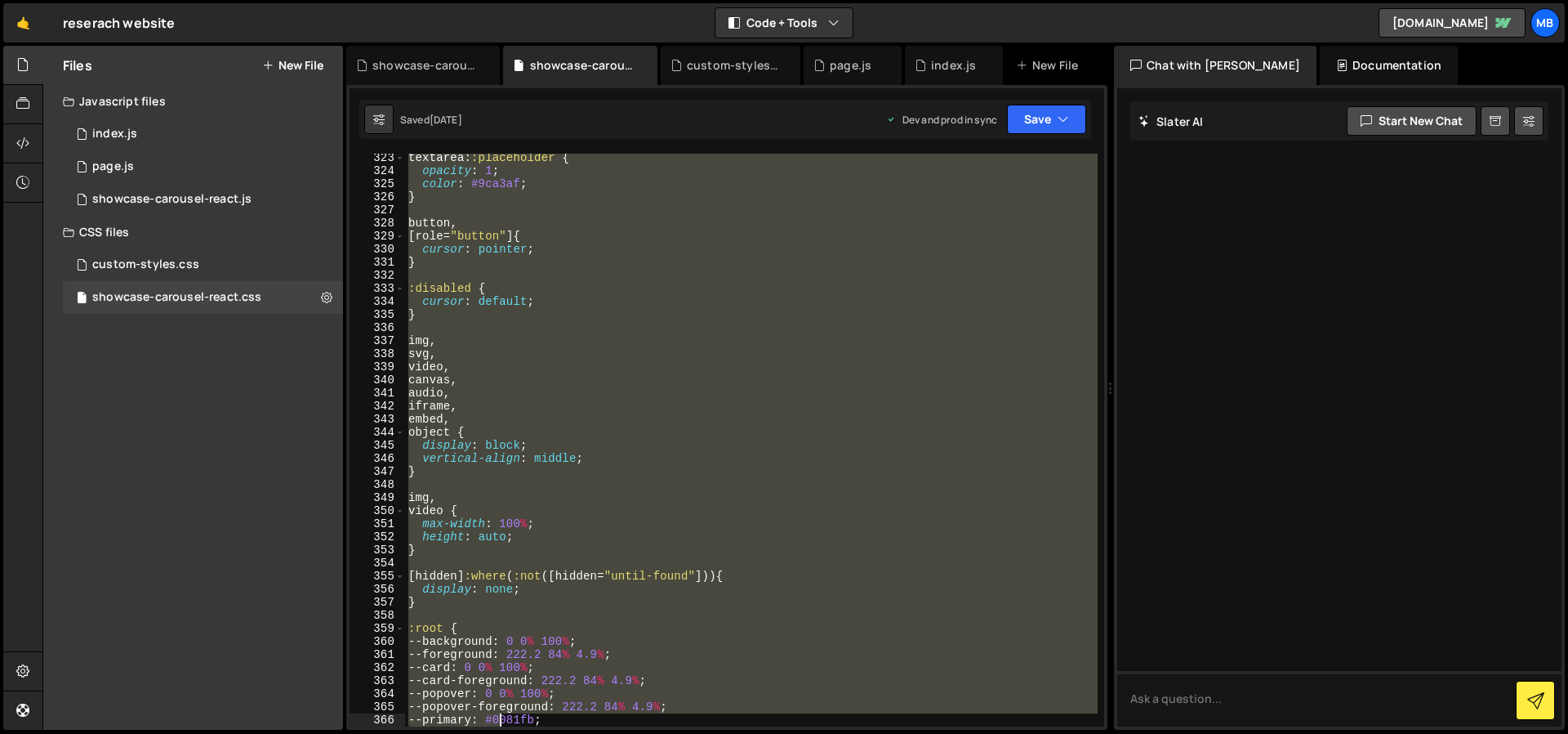
scroll to position [2917, 0]
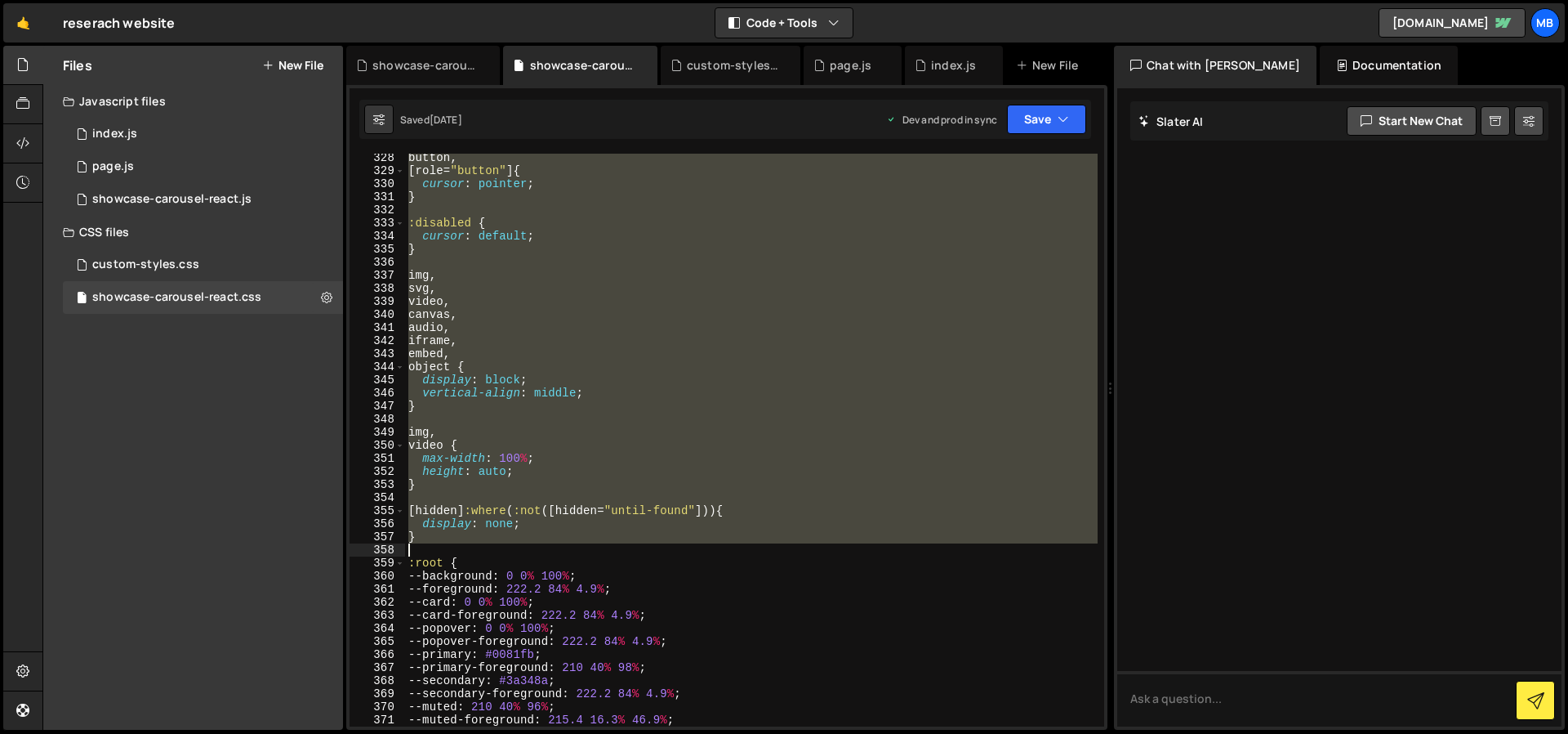
drag, startPoint x: 409, startPoint y: 237, endPoint x: 498, endPoint y: 537, distance: 312.9
click at [496, 543] on div "button , [ role = " button " ] { cursor : pointer ; } :disabled { cursor : defa…" at bounding box center [752, 451] width 693 height 599
type textarea "}"
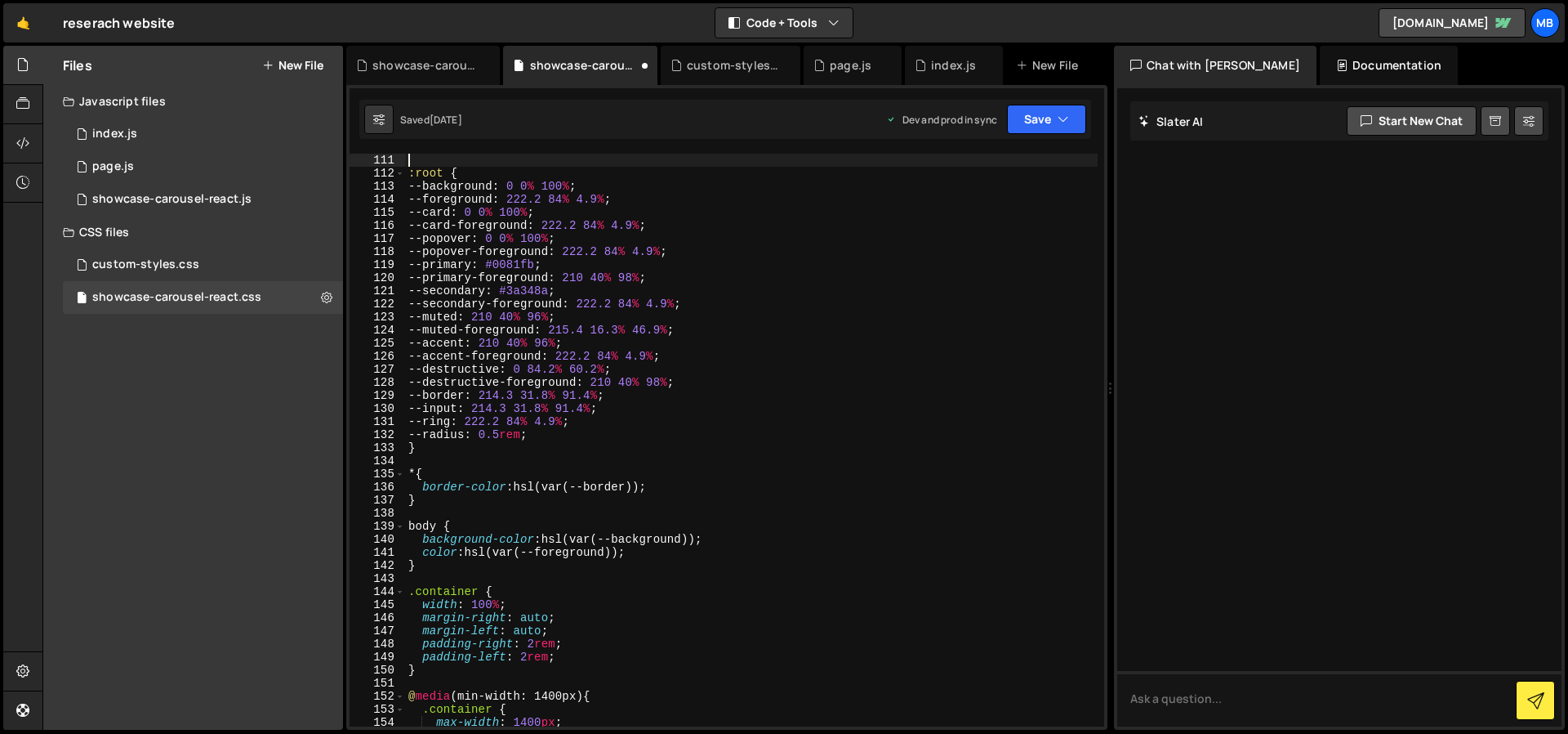
scroll to position [0, 0]
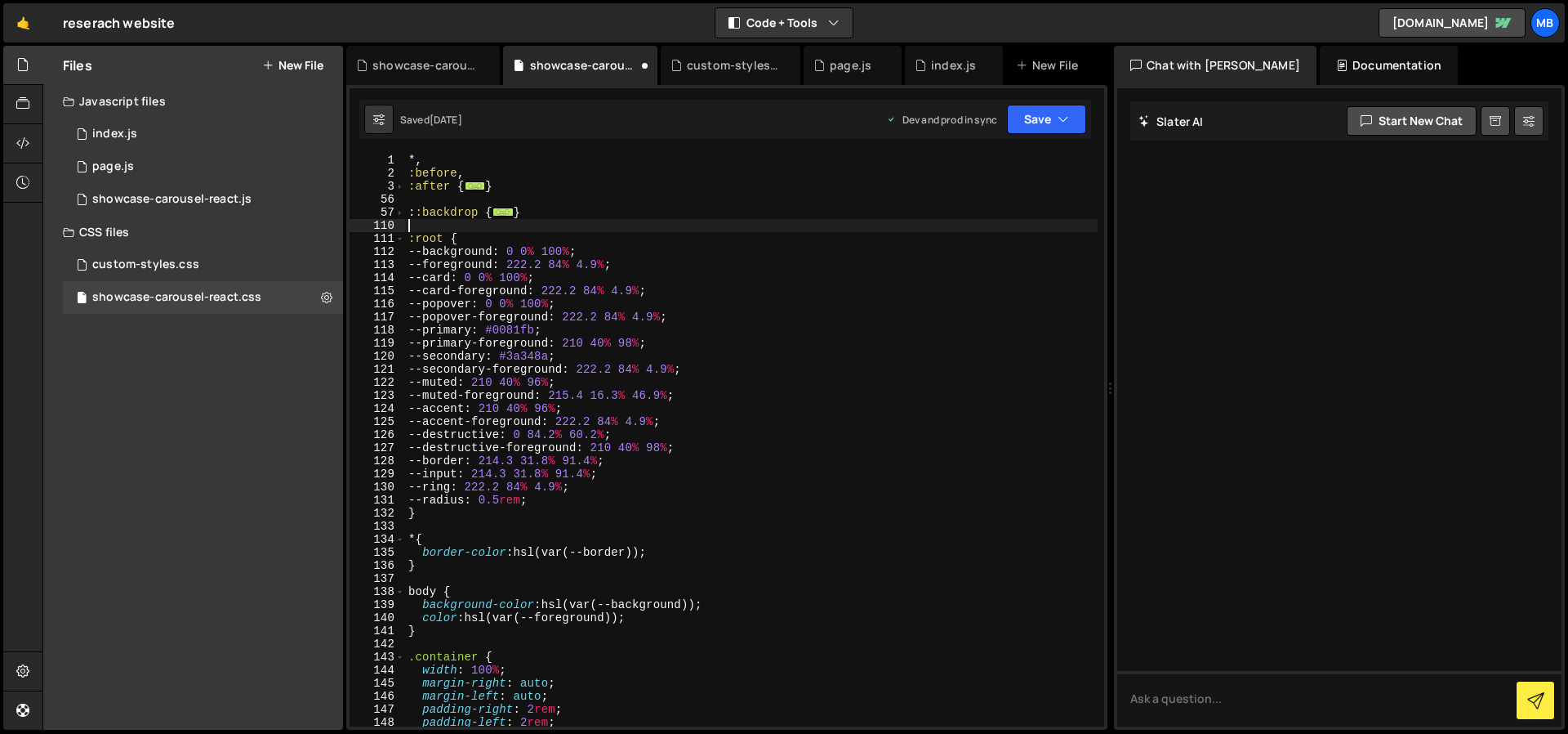
type textarea "}"
click at [401, 216] on span at bounding box center [399, 212] width 9 height 13
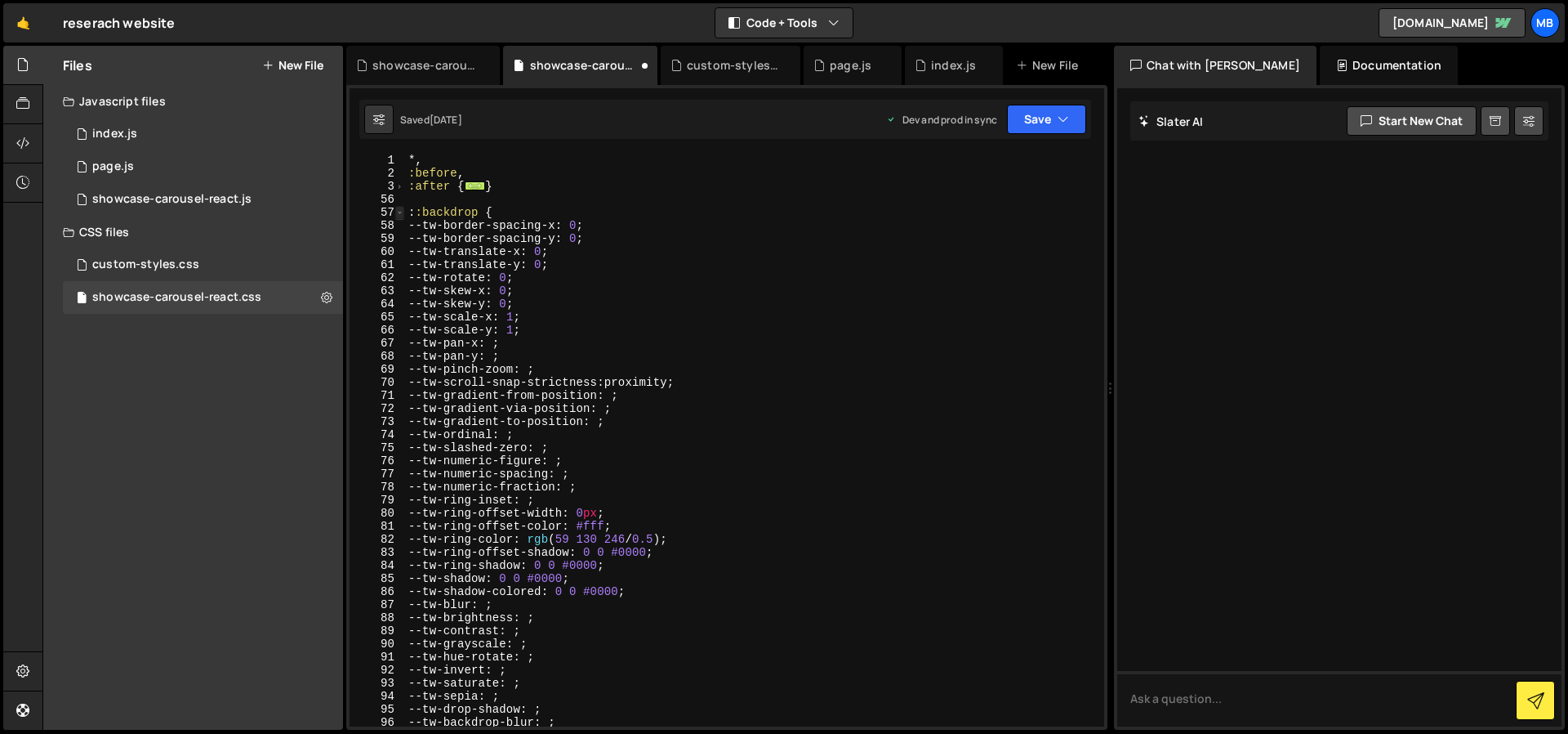
click at [401, 216] on span at bounding box center [399, 212] width 9 height 13
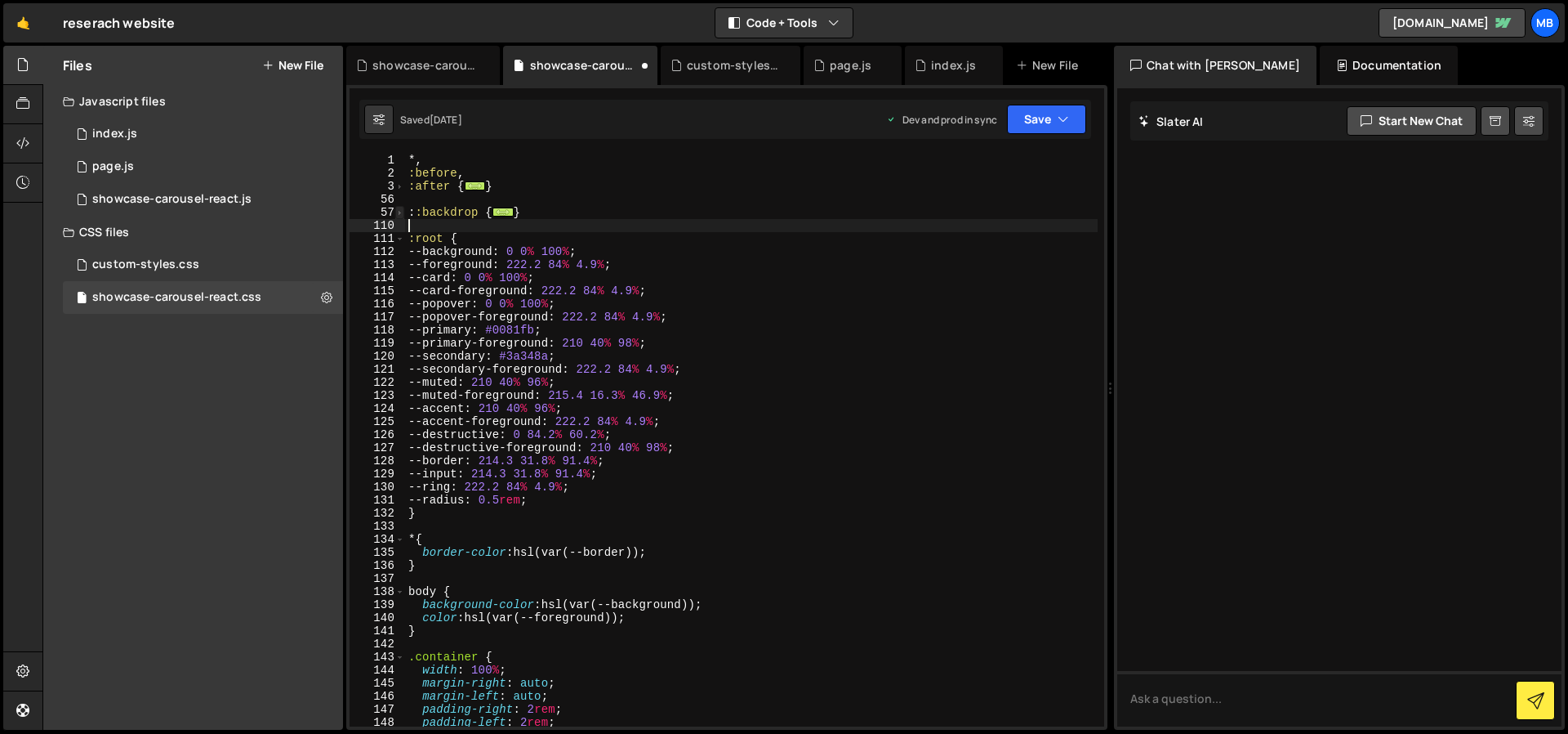
click at [401, 215] on span at bounding box center [399, 212] width 9 height 13
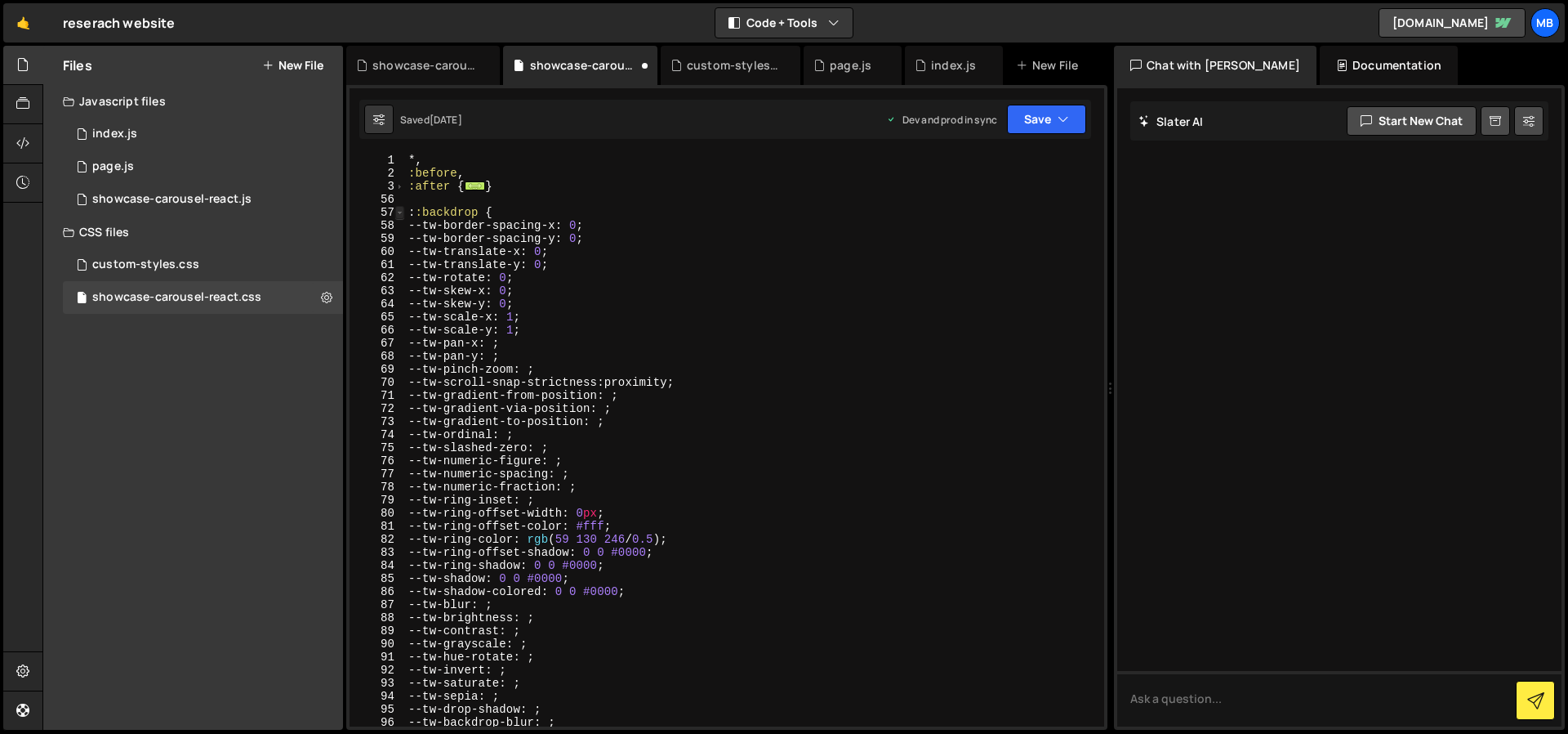
click at [400, 216] on span at bounding box center [399, 212] width 9 height 13
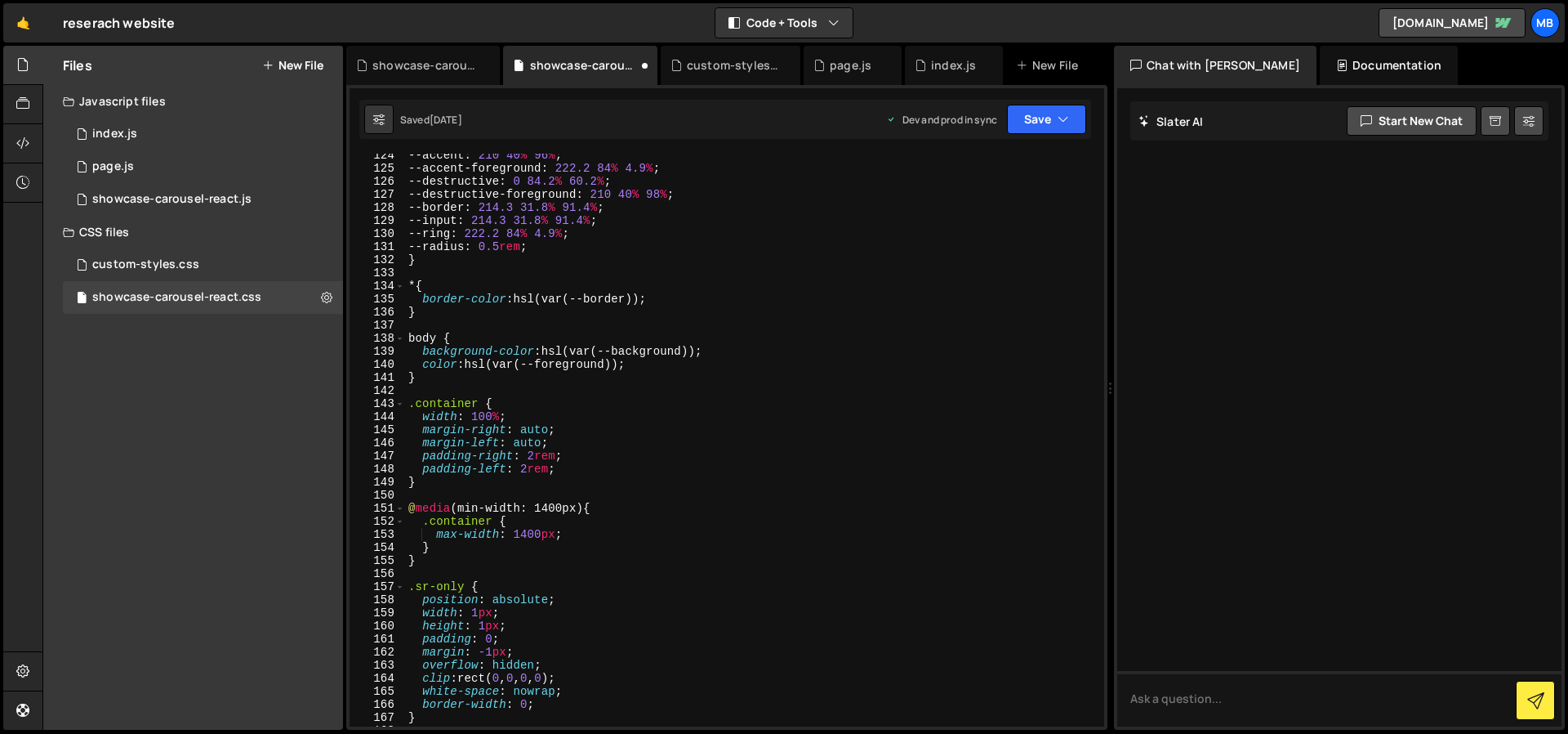
scroll to position [291, 0]
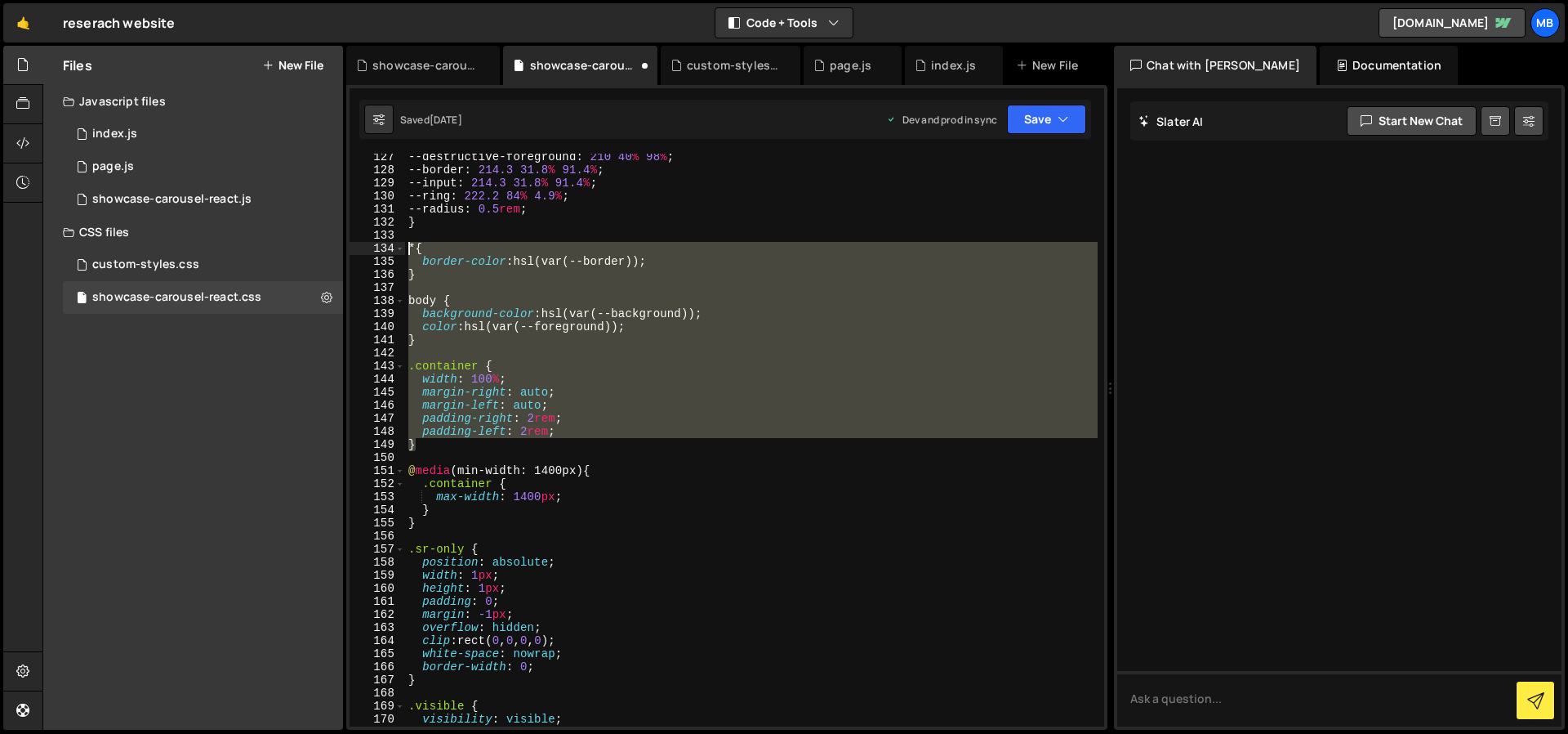
drag, startPoint x: 445, startPoint y: 449, endPoint x: 380, endPoint y: 249, distance: 210.3
click at [380, 249] on div "127 128 129 130 131 132 133 134 135 136 137 138 139 140 141 142 143 144 145 146…" at bounding box center [727, 440] width 754 height 572
type textarea "* { border-color: hsl(var(--border));"
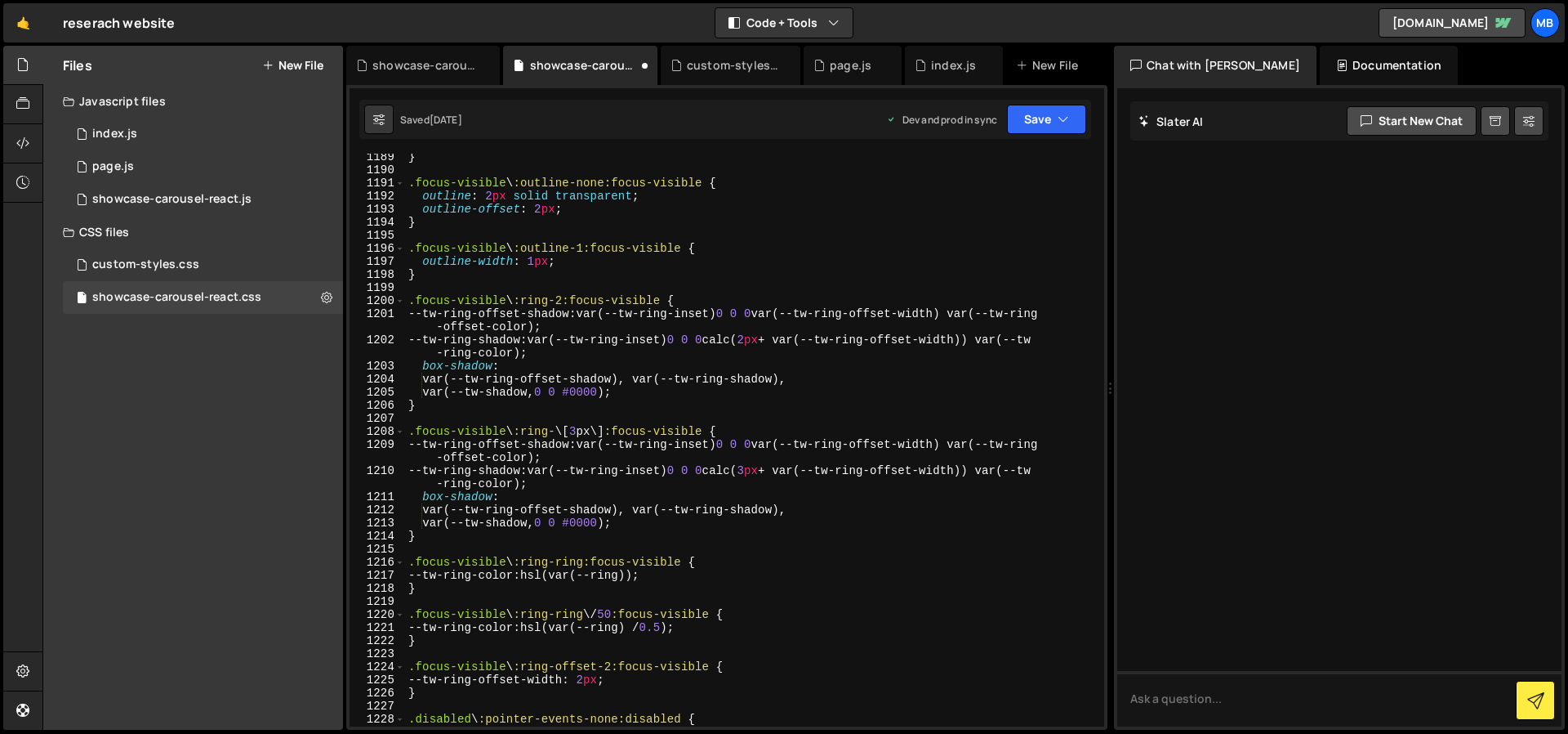
scroll to position [14318, 0]
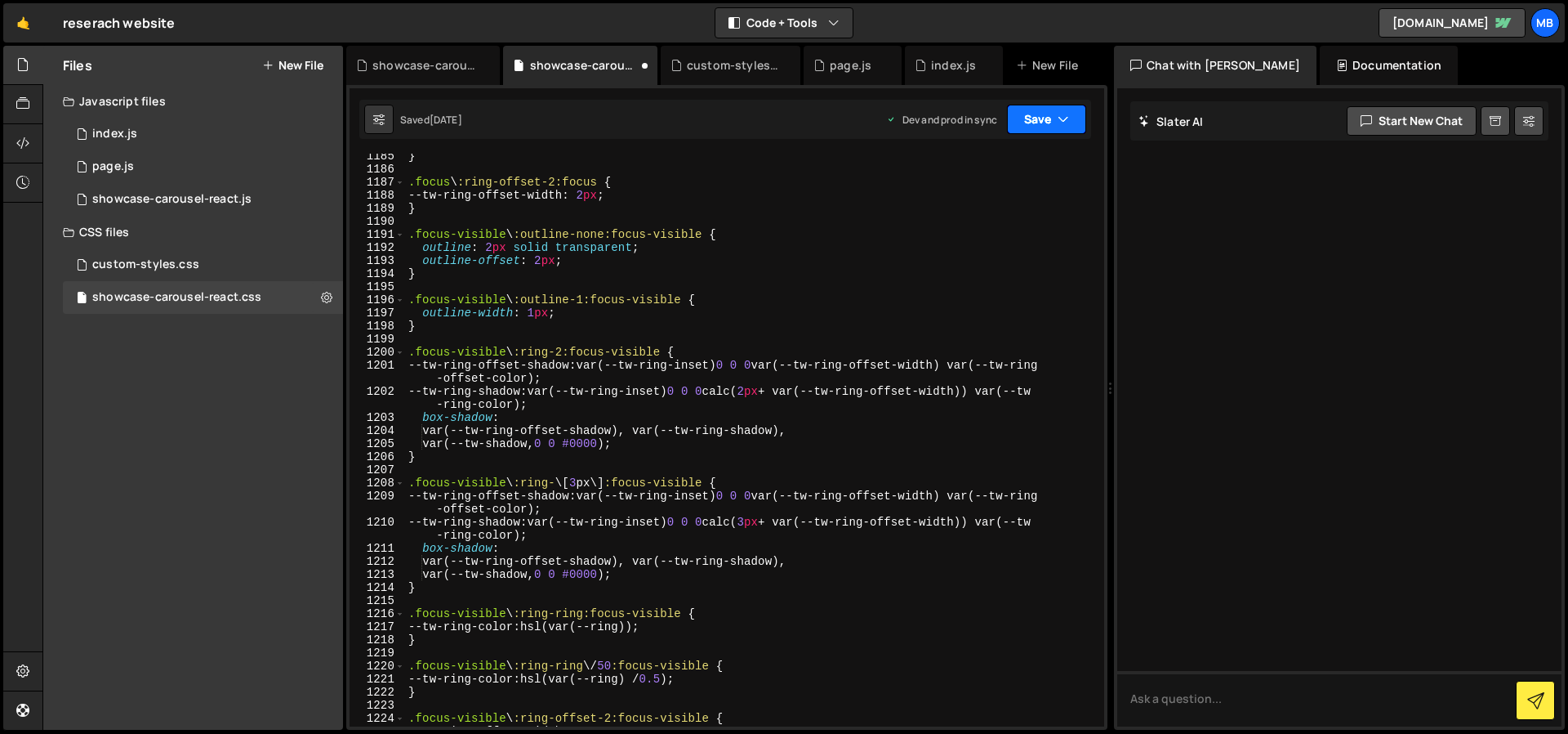
click at [1026, 117] on button "Save" at bounding box center [1046, 119] width 80 height 29
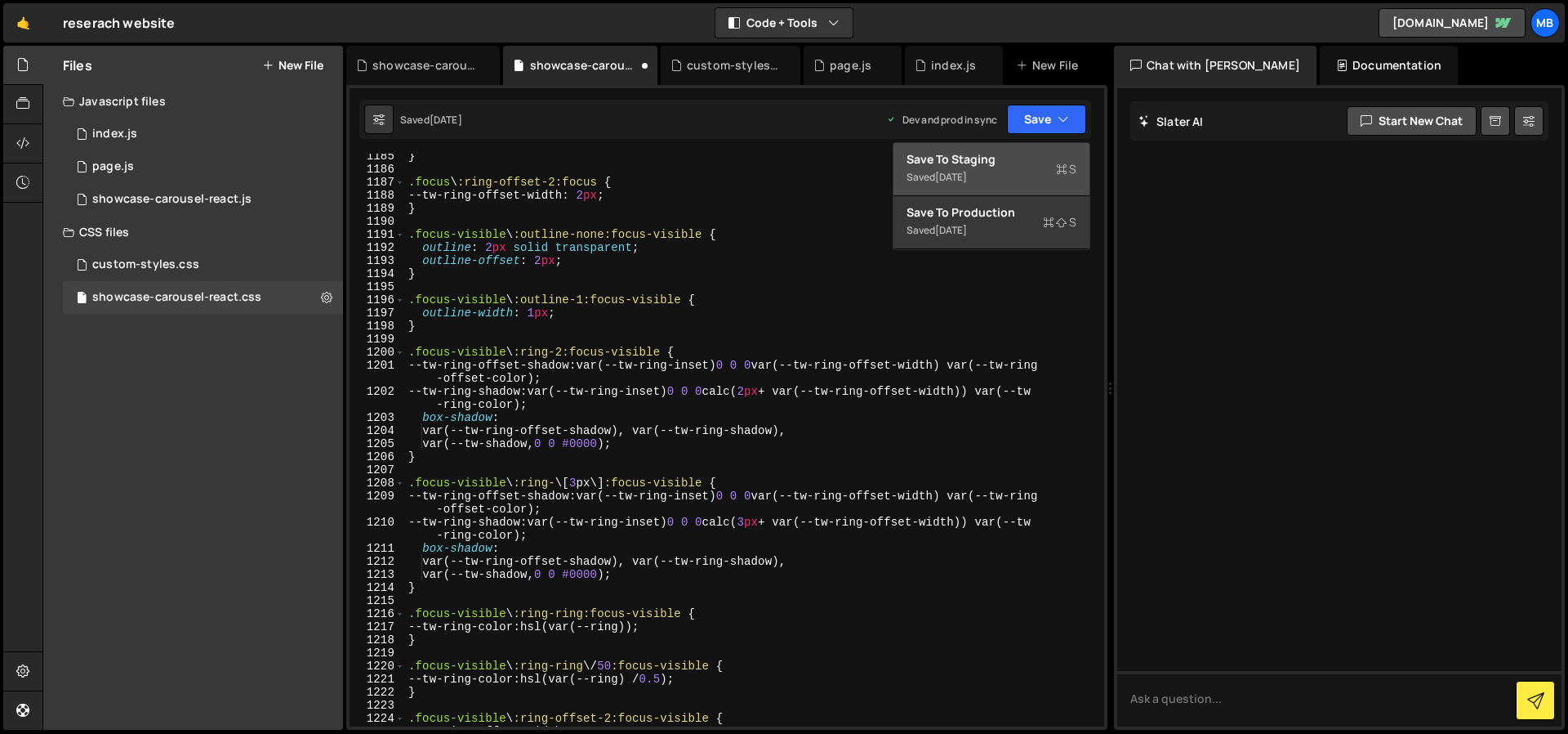
click at [990, 175] on div "Saved [DATE]" at bounding box center [991, 177] width 170 height 20
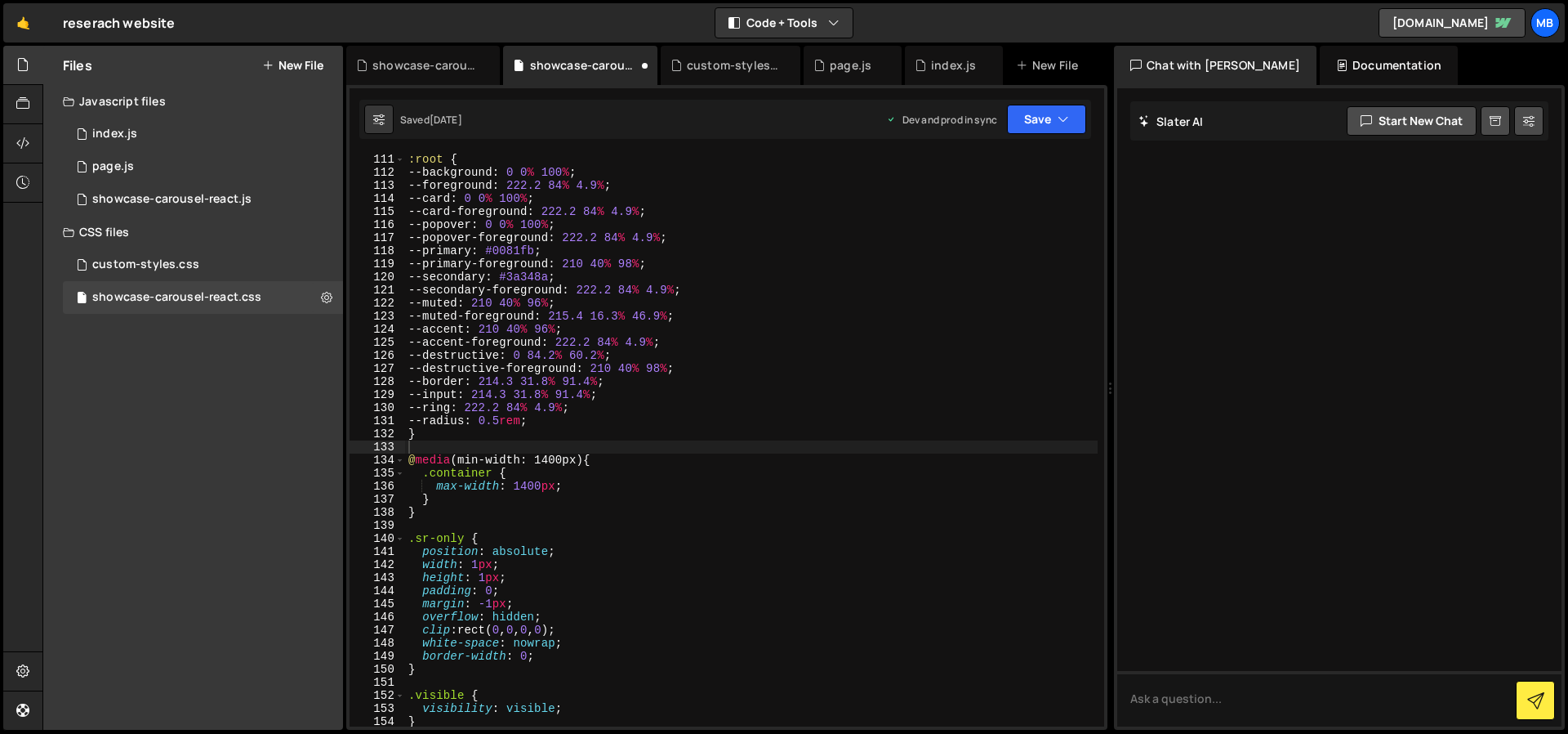
scroll to position [1440, 0]
click at [1036, 119] on button "Save" at bounding box center [1046, 119] width 80 height 29
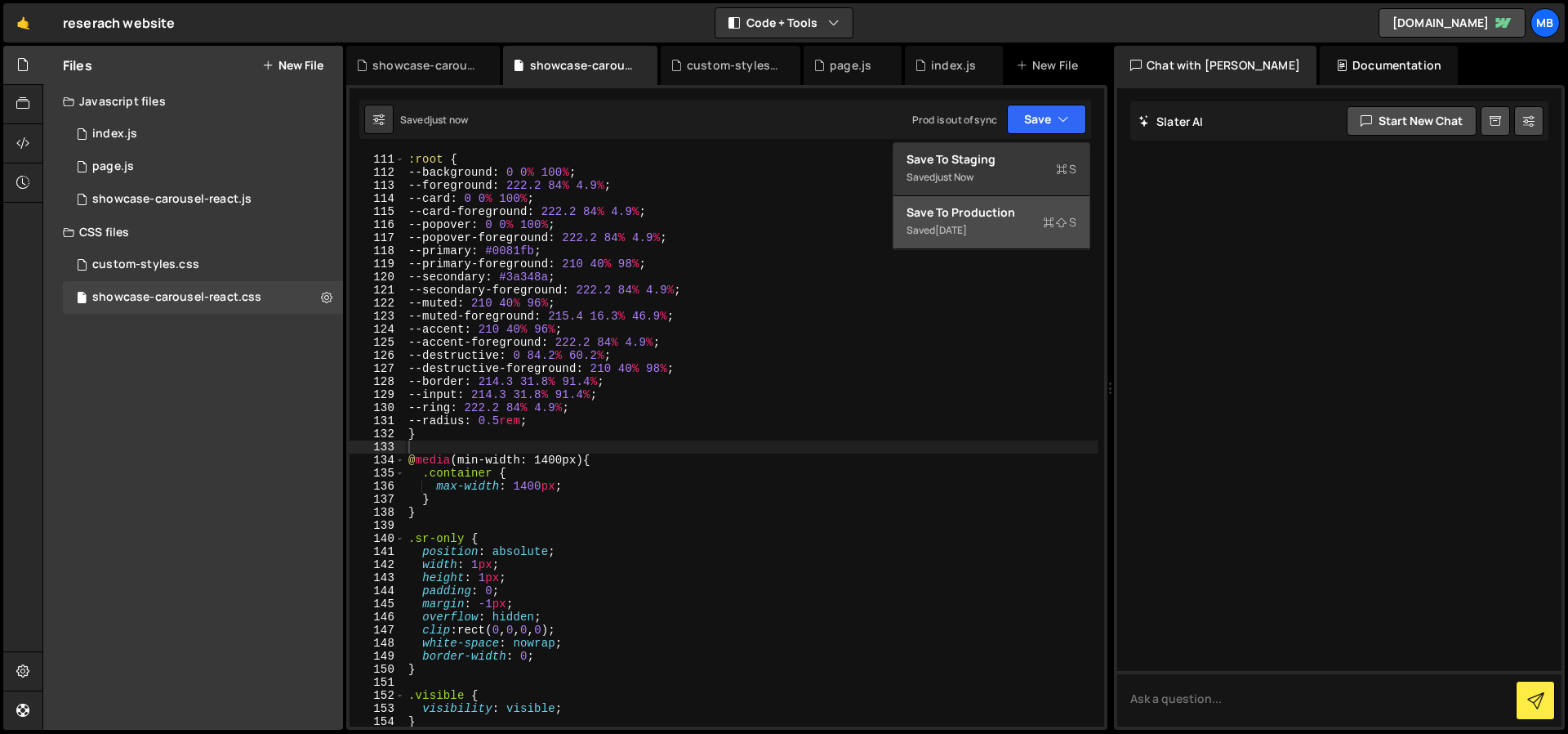
click at [999, 223] on div "Saved [DATE]" at bounding box center [991, 230] width 170 height 20
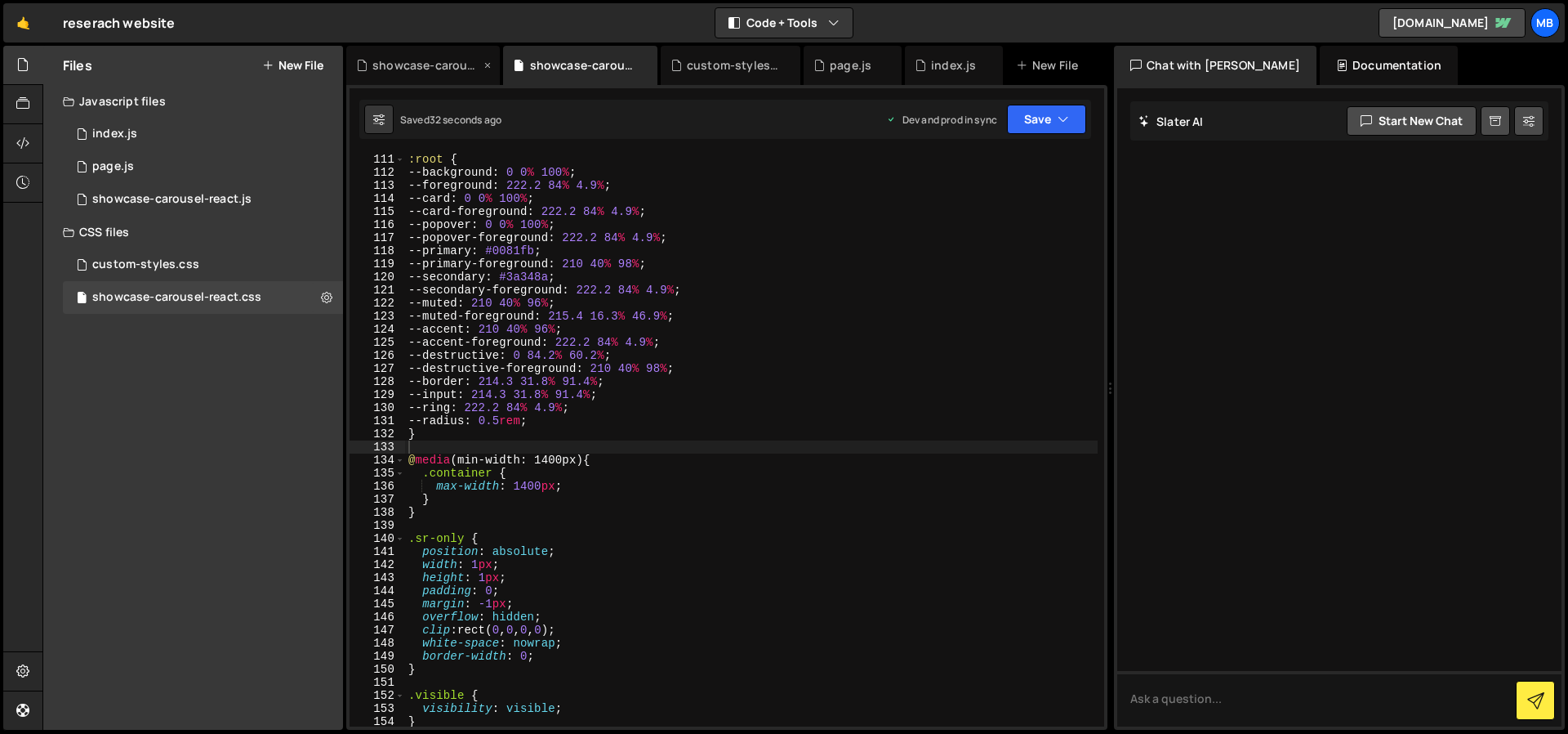
click at [414, 62] on div "showcase-carousel-react.js" at bounding box center [427, 65] width 108 height 16
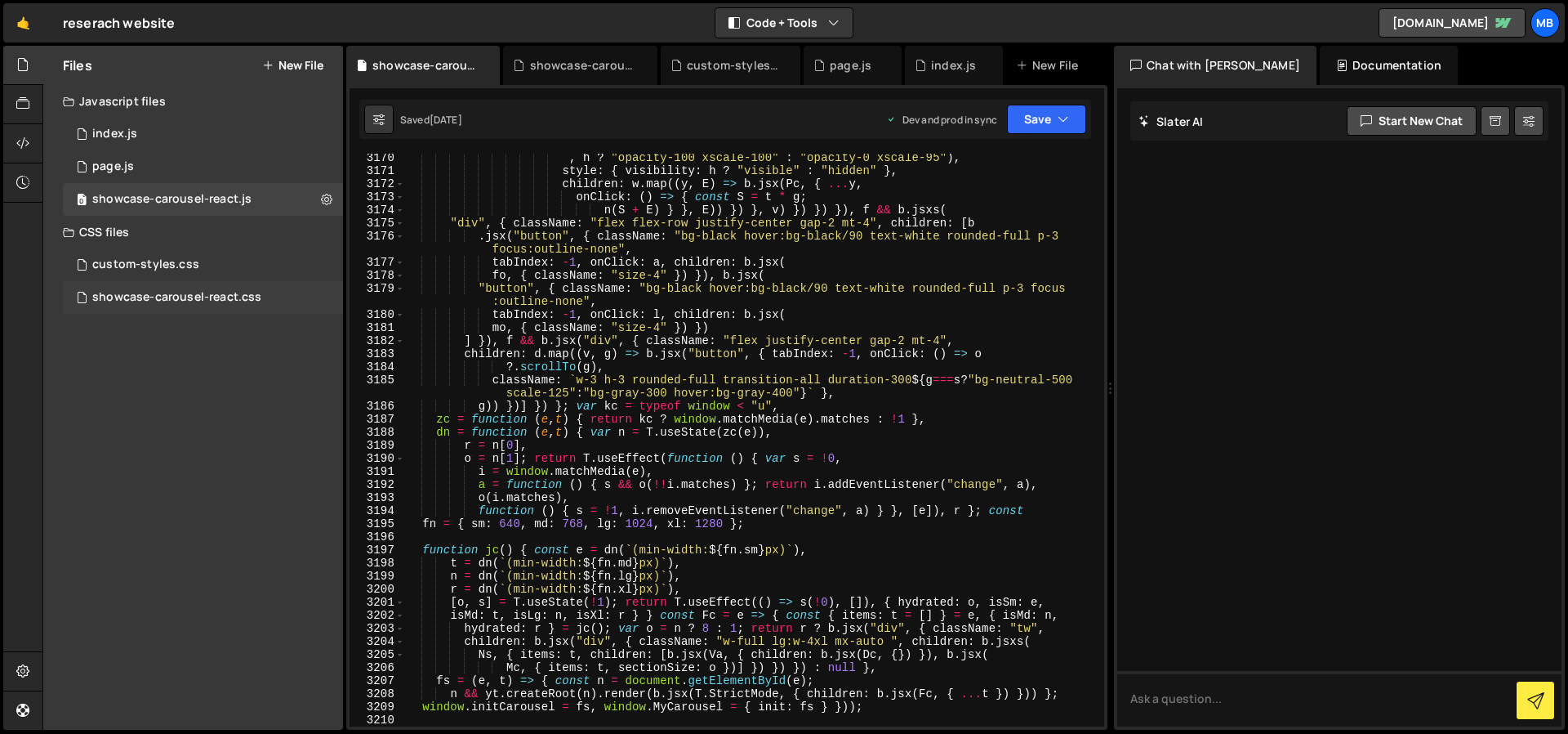
click at [304, 300] on div "showcase-carousel-react.css 0" at bounding box center [203, 298] width 280 height 33
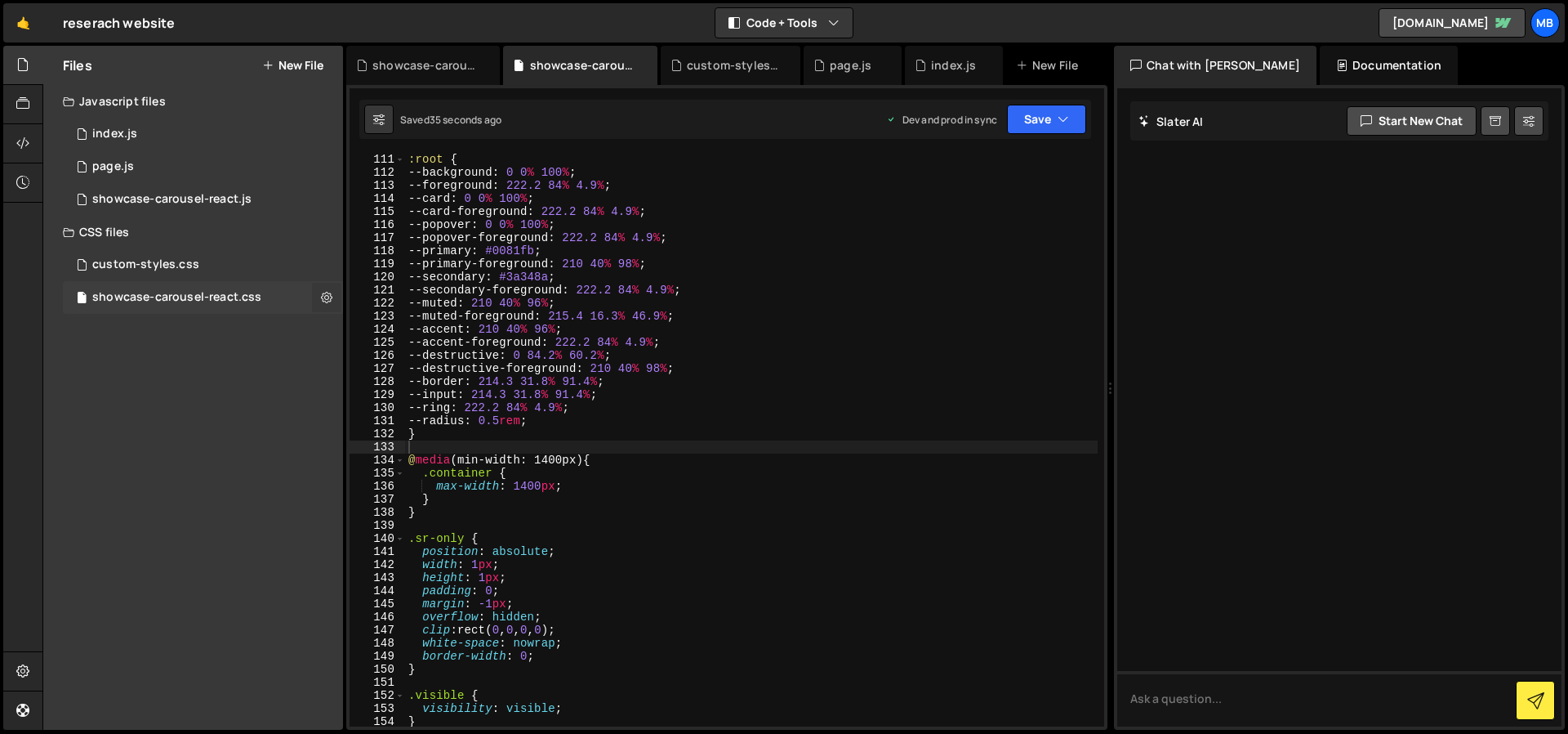
click at [321, 300] on icon at bounding box center [326, 297] width 11 height 15
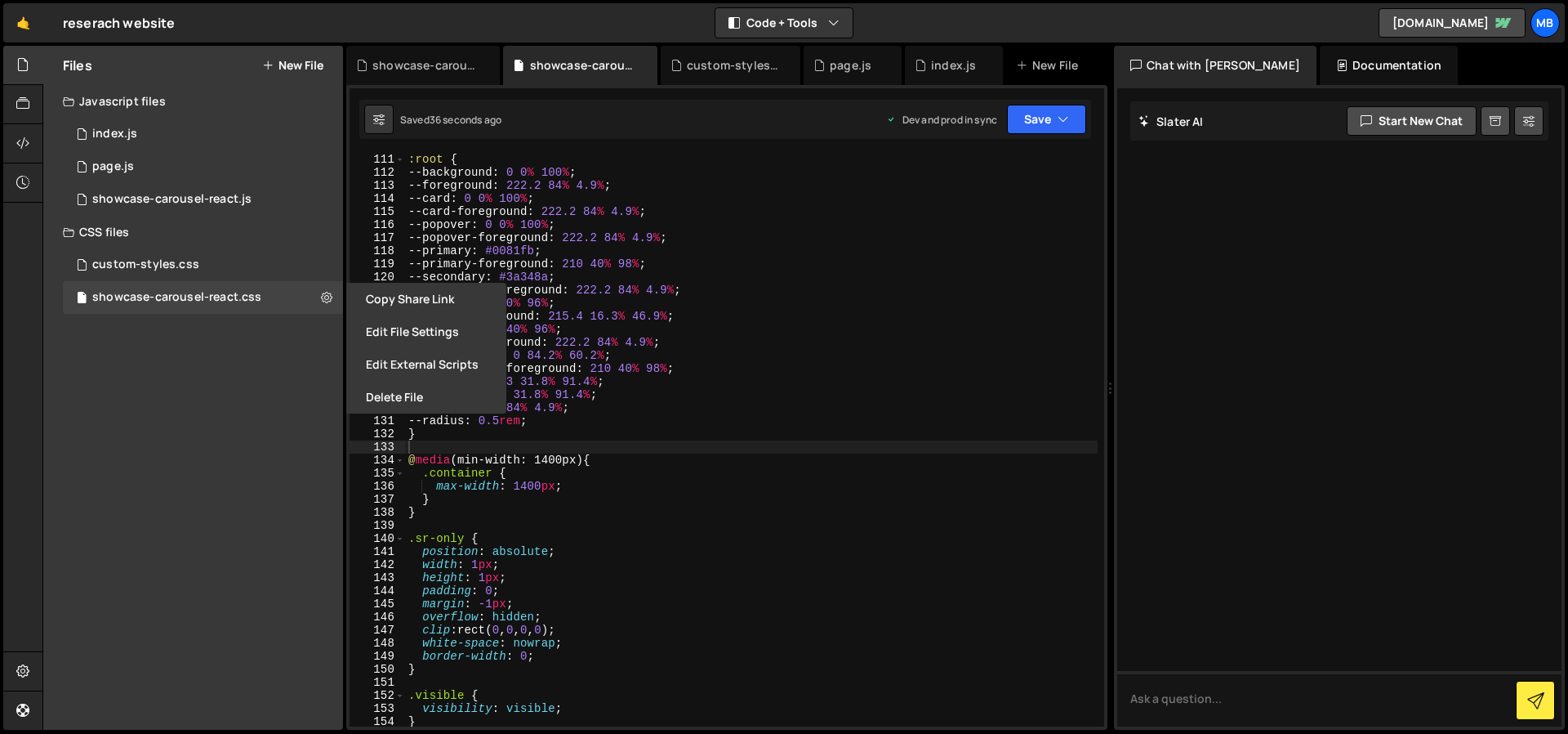
click at [306, 339] on div "Files New File Javascript files 1 index.js 0 1 page.js 0 0 showcase-carousel-re…" at bounding box center [193, 387] width 300 height 684
click at [247, 302] on div "showcase-carousel-react.css" at bounding box center [177, 297] width 169 height 15
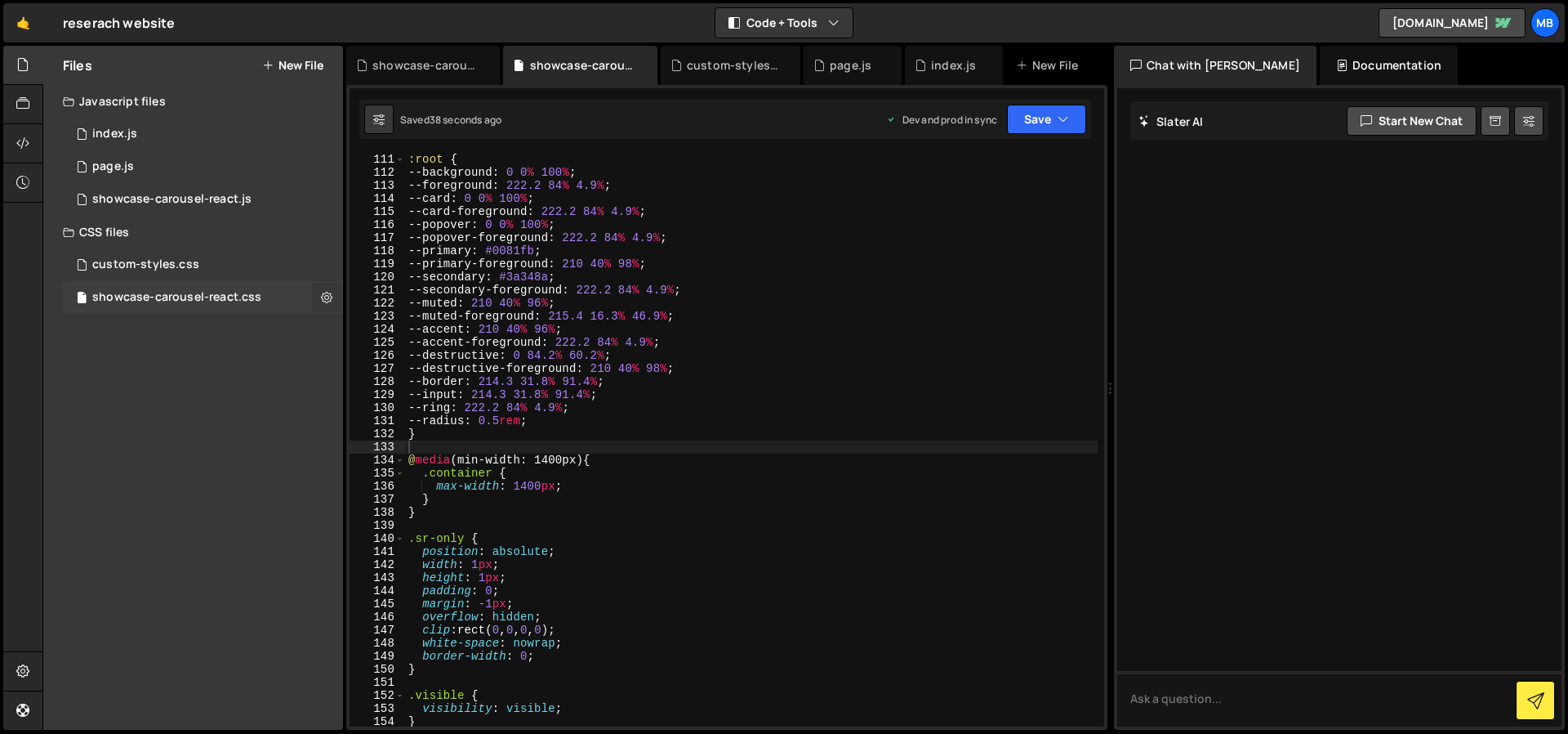
click at [331, 299] on icon at bounding box center [326, 297] width 11 height 15
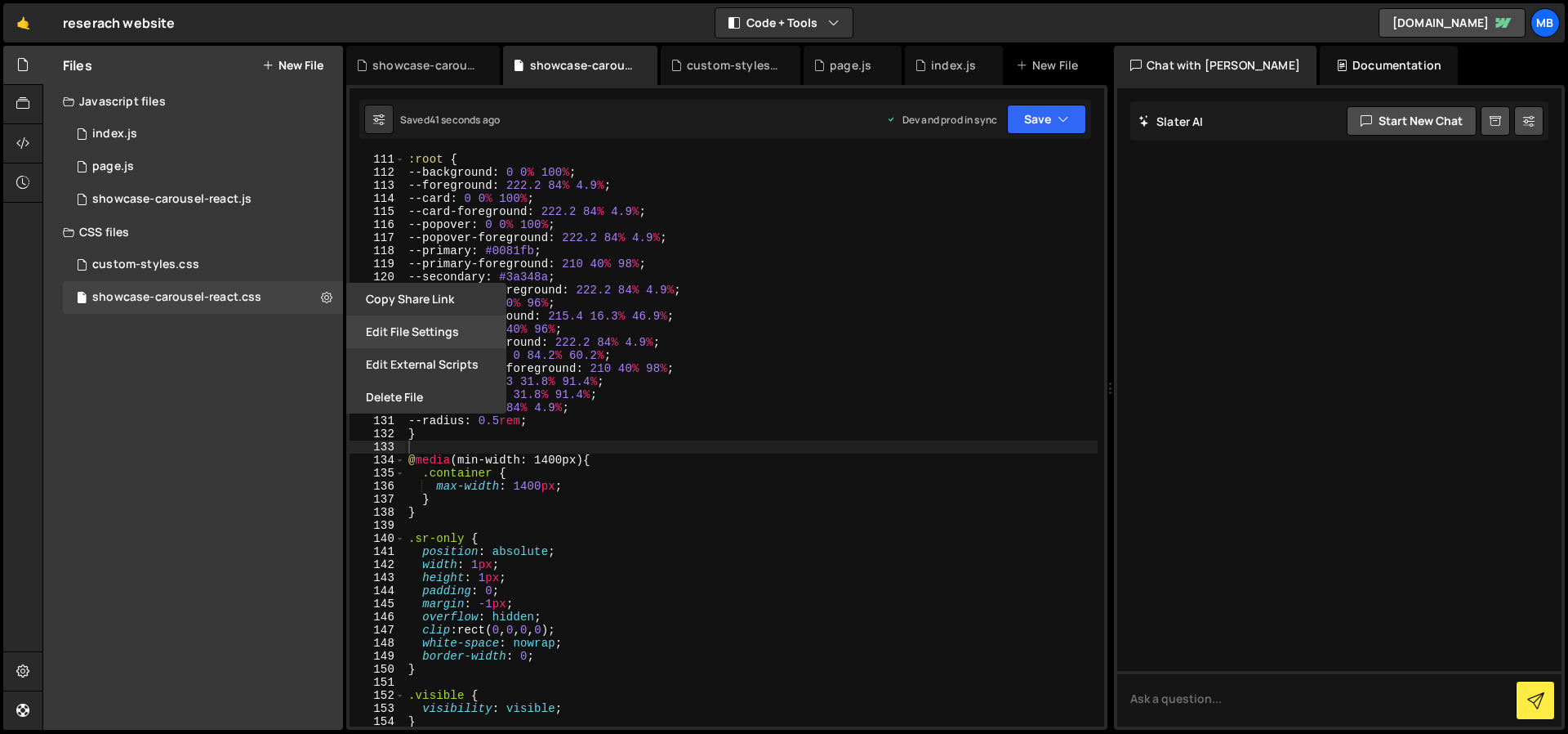
click at [447, 338] on button "Edit File Settings" at bounding box center [426, 332] width 160 height 33
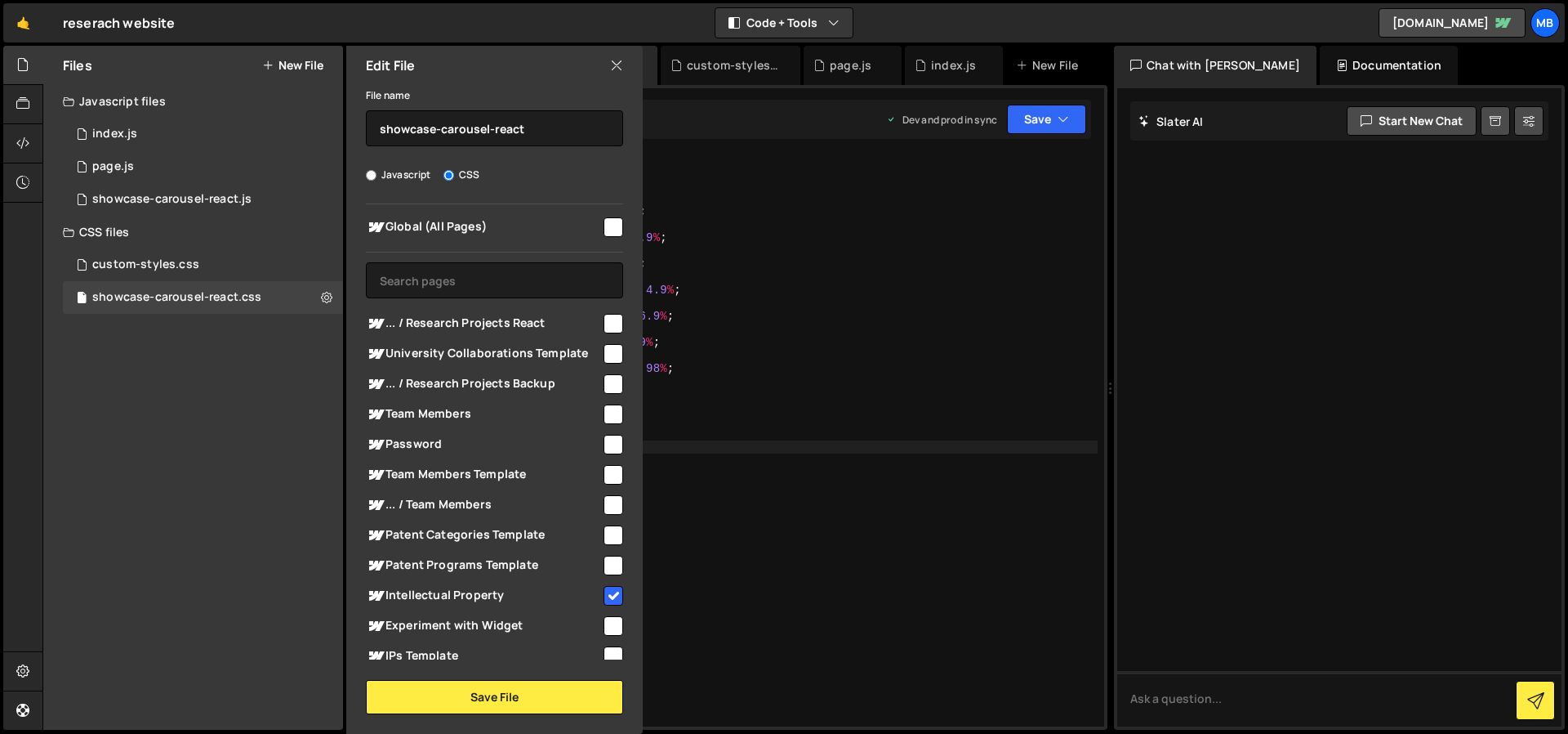
scroll to position [0, 0]
click at [610, 598] on input "checkbox" at bounding box center [613, 598] width 20 height 20
click at [609, 598] on input "checkbox" at bounding box center [613, 598] width 20 height 20
click at [604, 598] on input "checkbox" at bounding box center [613, 598] width 20 height 20
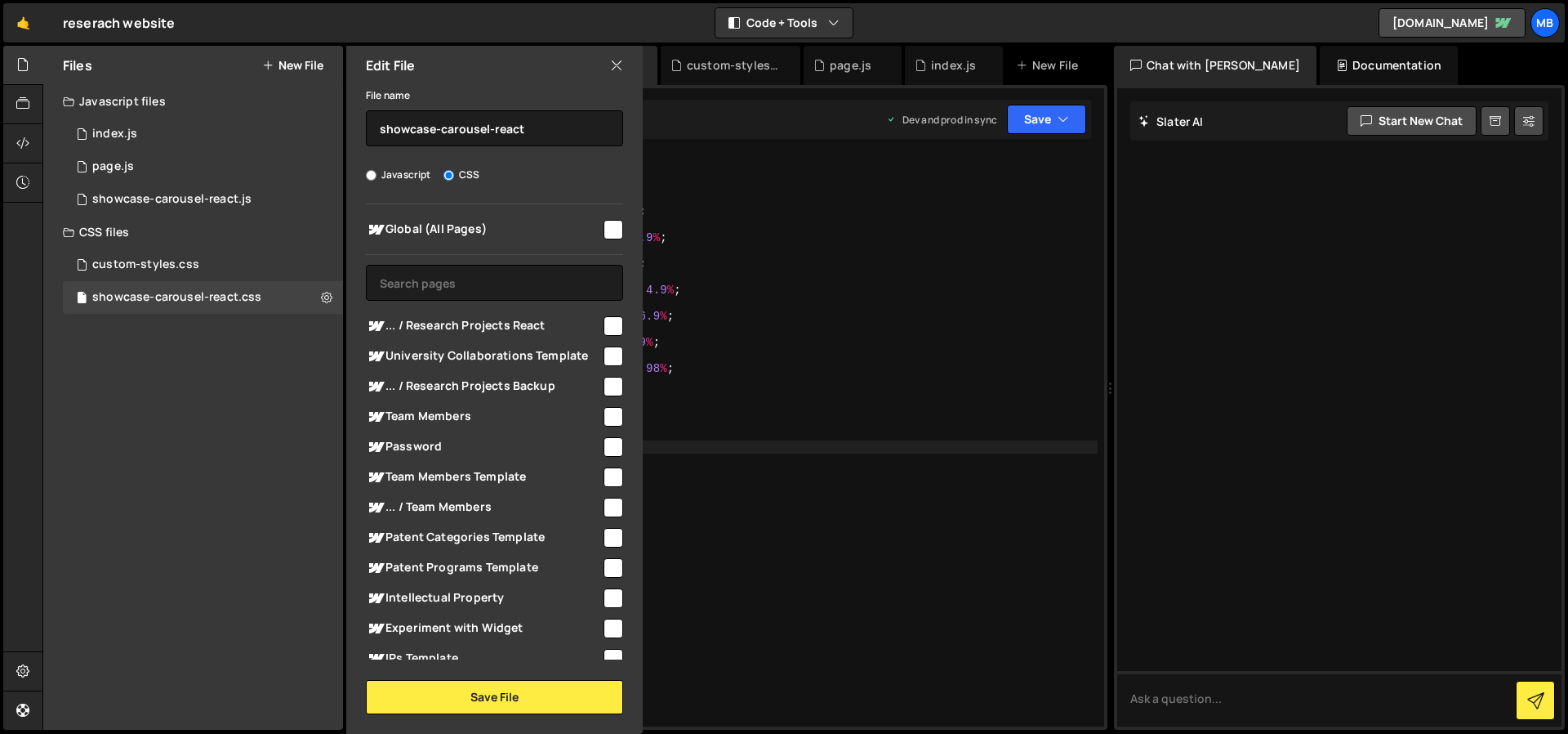
checkbox input "true"
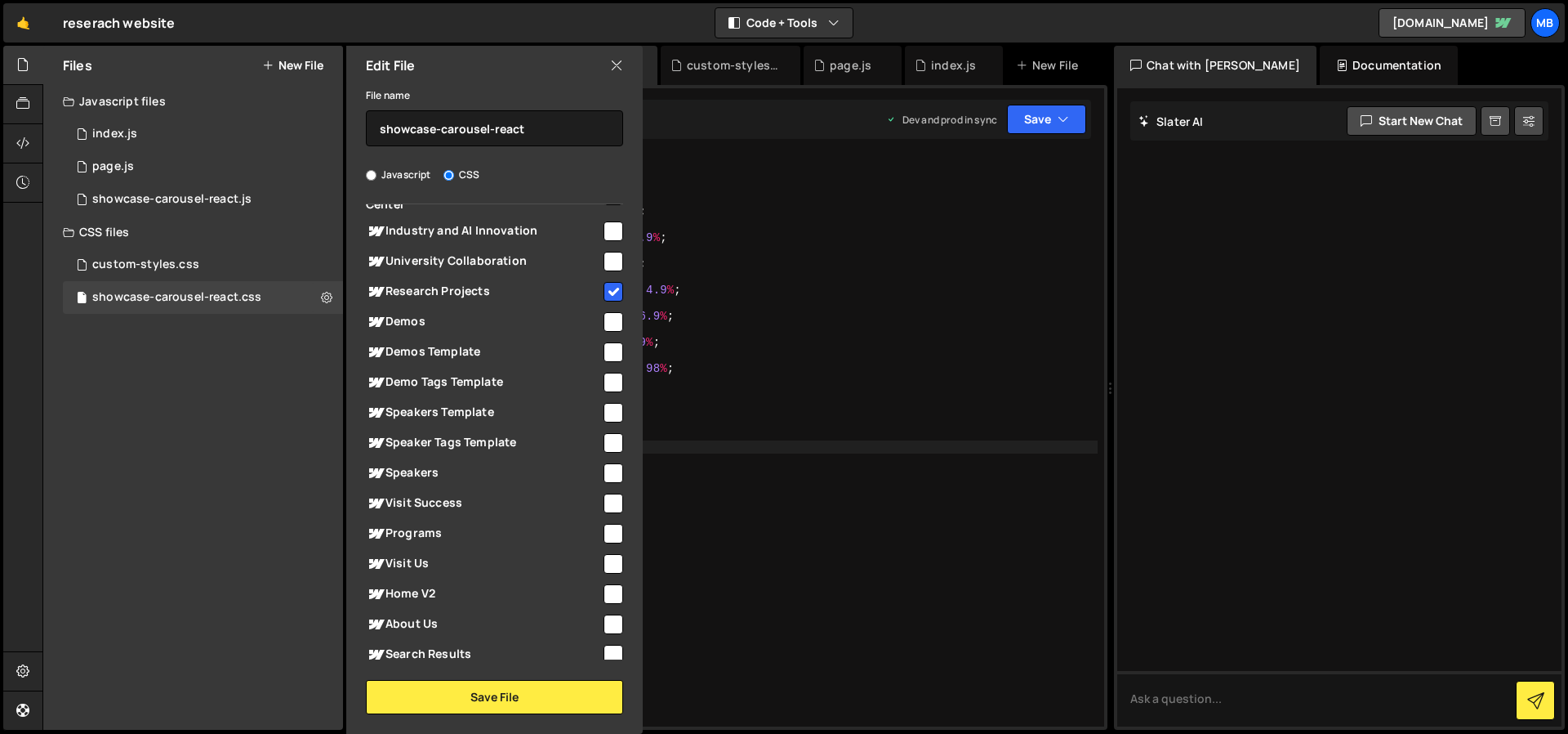
scroll to position [956, 0]
